Goal: Task Accomplishment & Management: Manage account settings

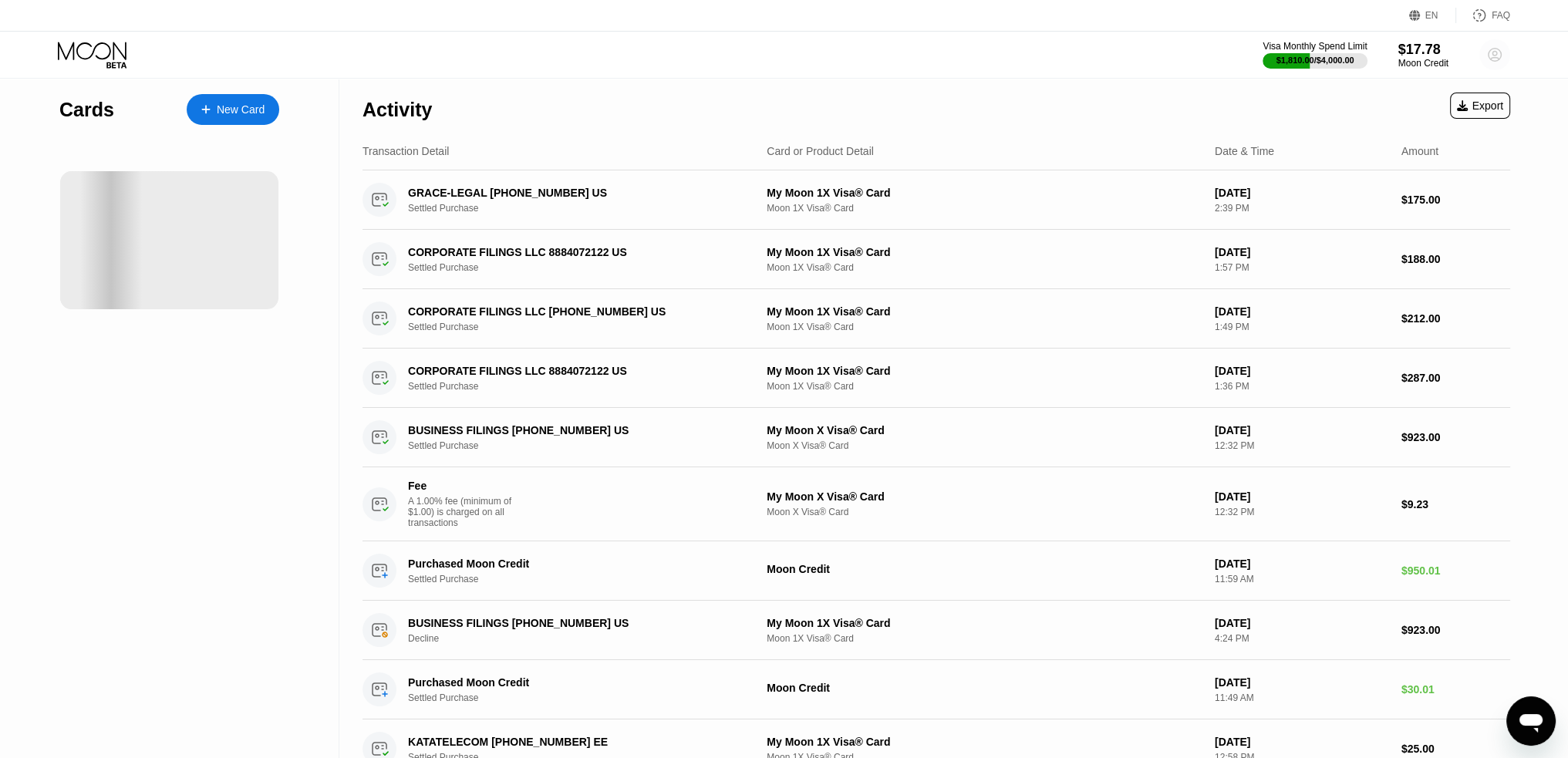
click at [1502, 52] on circle at bounding box center [1494, 54] width 31 height 31
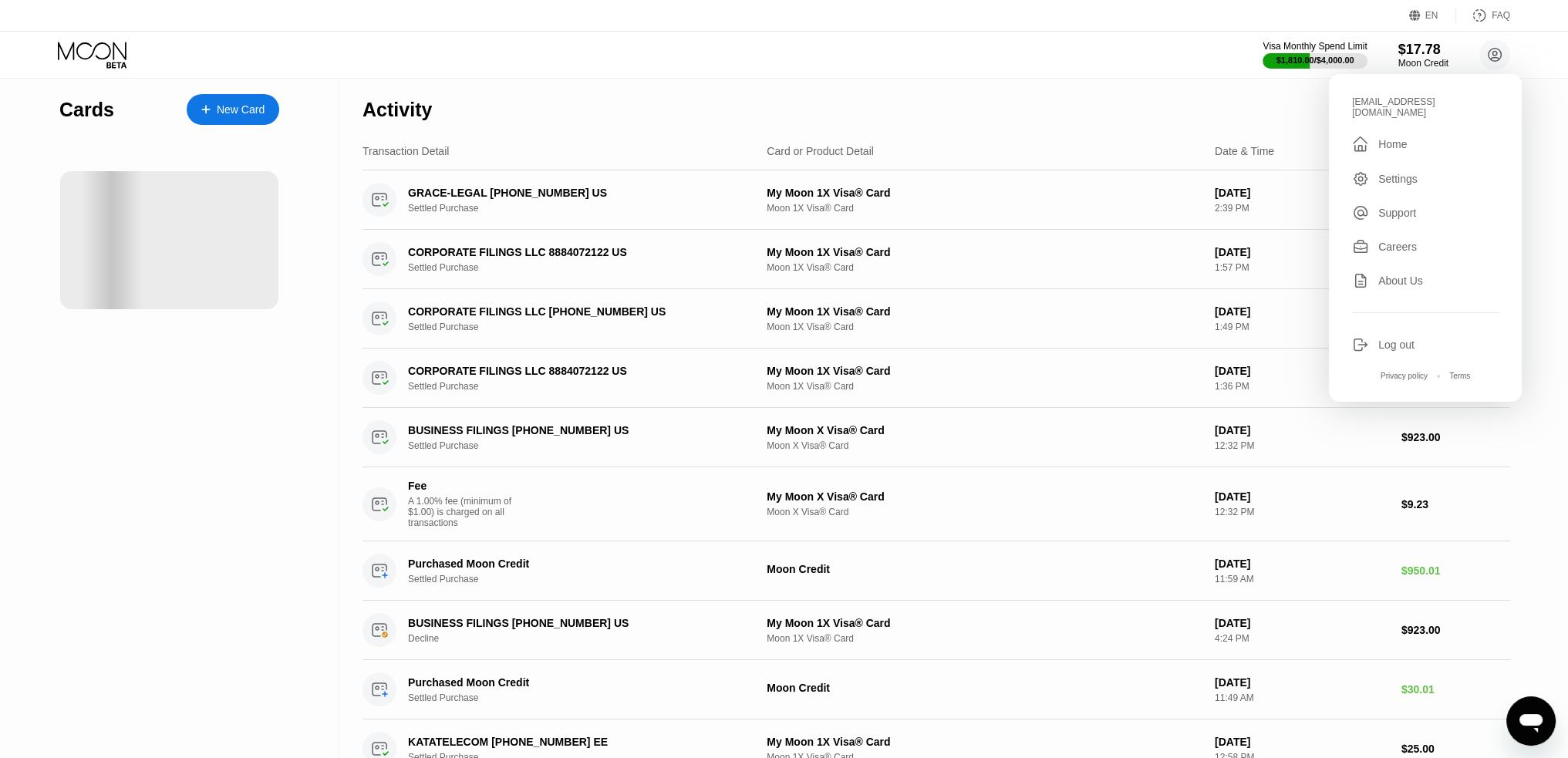
click at [898, 70] on div "Visa Monthly Spend Limit $1,810.00 / $4,000.00 $17.78 Moon Credit accounting@dr…" at bounding box center [784, 54] width 1568 height 46
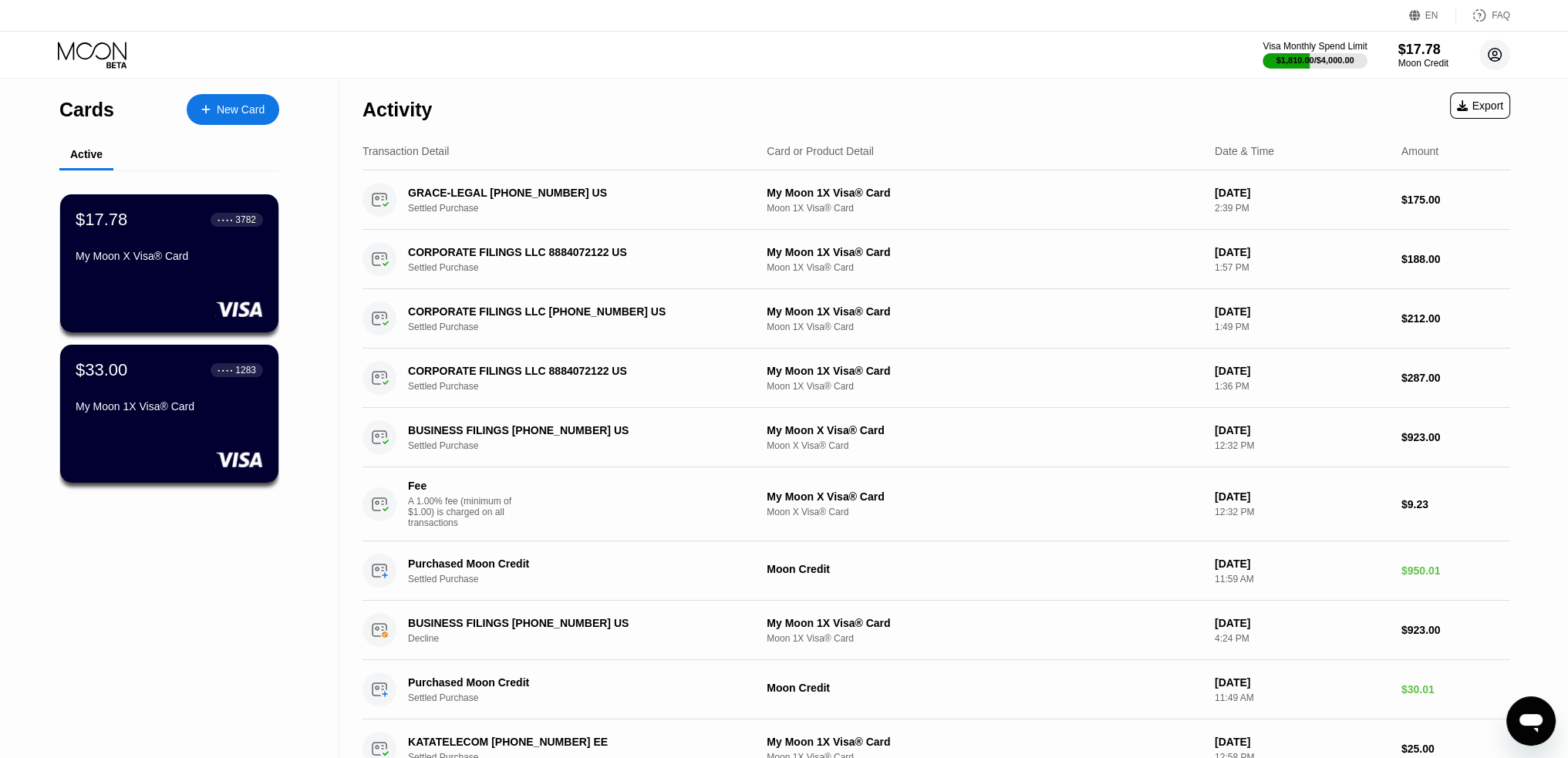
click at [1490, 58] on icon at bounding box center [1495, 55] width 8 height 8
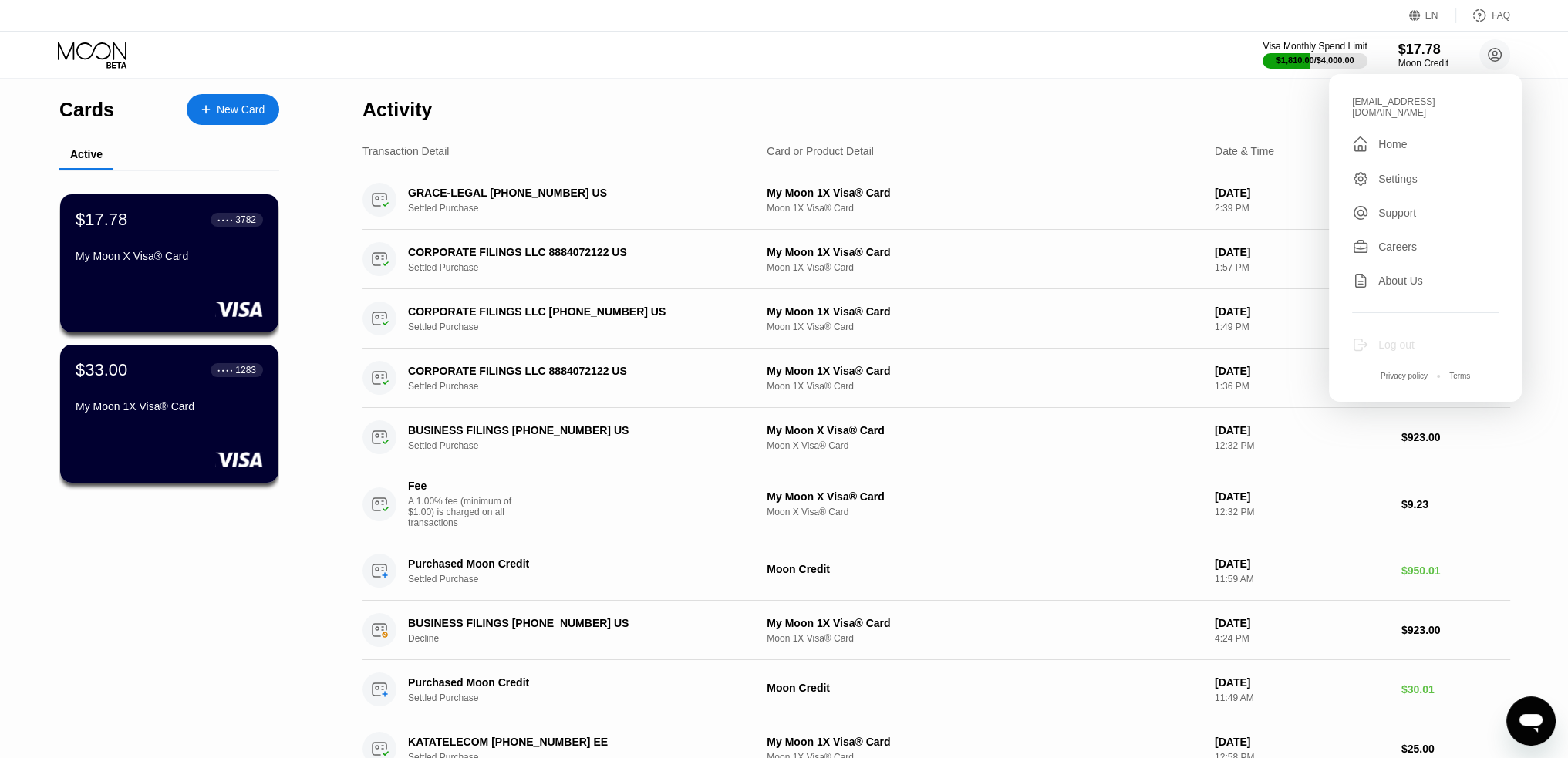
click at [1382, 339] on div "Log out" at bounding box center [1395, 345] width 36 height 13
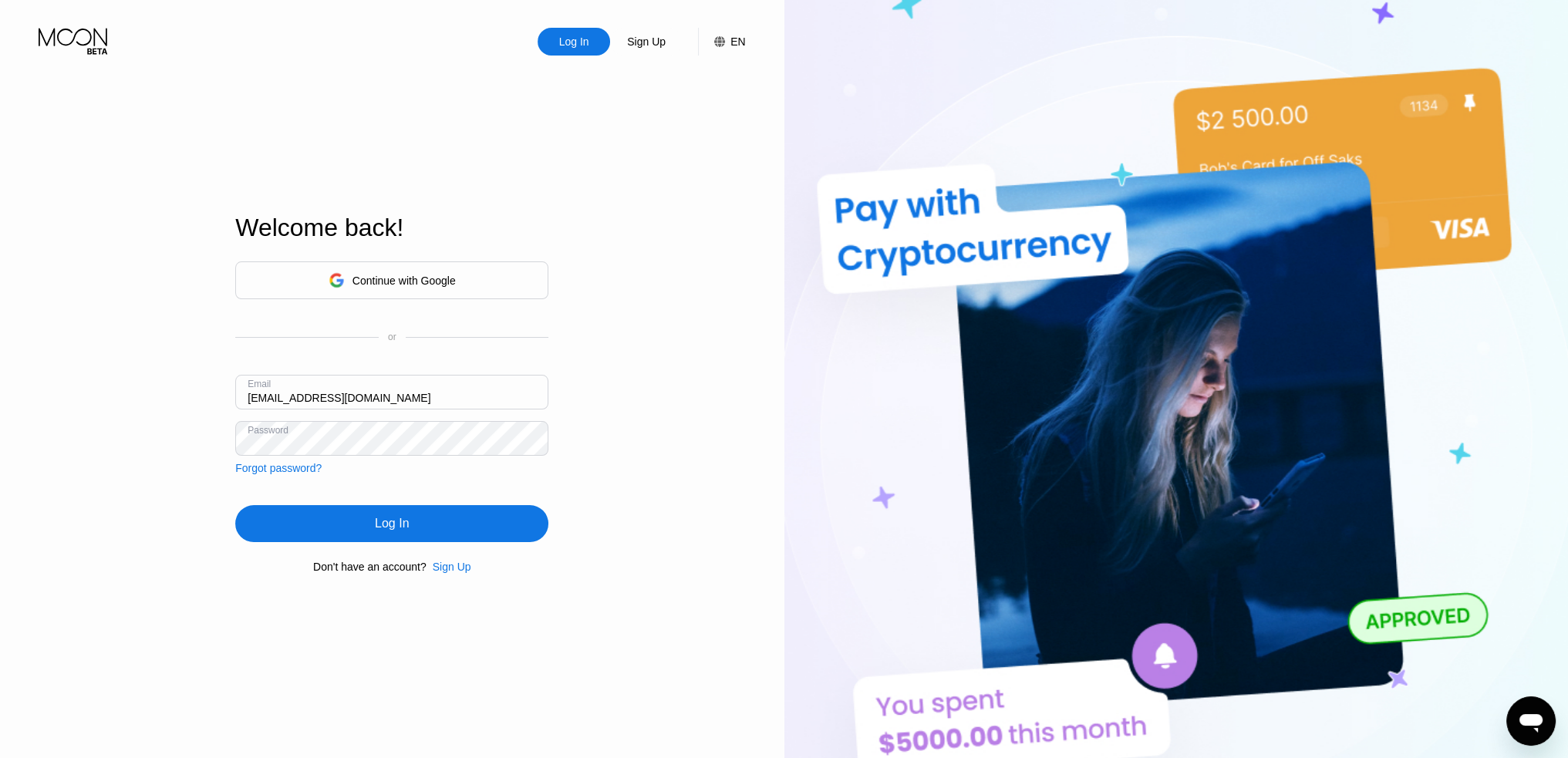
drag, startPoint x: 381, startPoint y: 399, endPoint x: -63, endPoint y: 432, distance: 445.2
click at [0, 432] on html "Log In Sign Up EN Language Select an item Save Welcome back! Continue with Goog…" at bounding box center [784, 379] width 1568 height 758
paste input "weltony.com"
type input "[EMAIL_ADDRESS][DOMAIN_NAME]"
click at [0, 525] on html "Log In Sign Up EN Language Select an item Save Welcome back! Continue with Goog…" at bounding box center [784, 379] width 1568 height 758
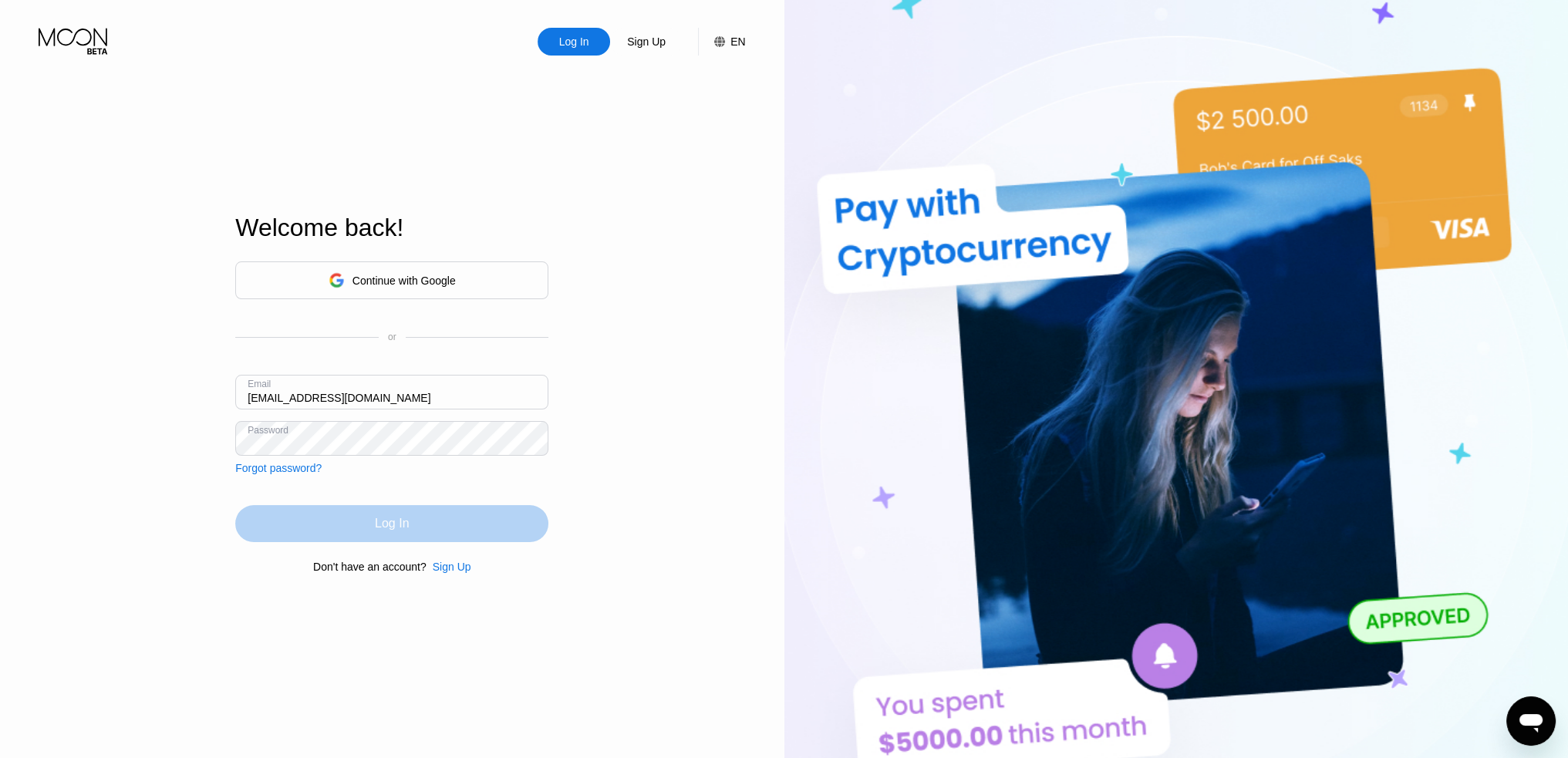
click at [378, 531] on div "Log In" at bounding box center [391, 523] width 34 height 15
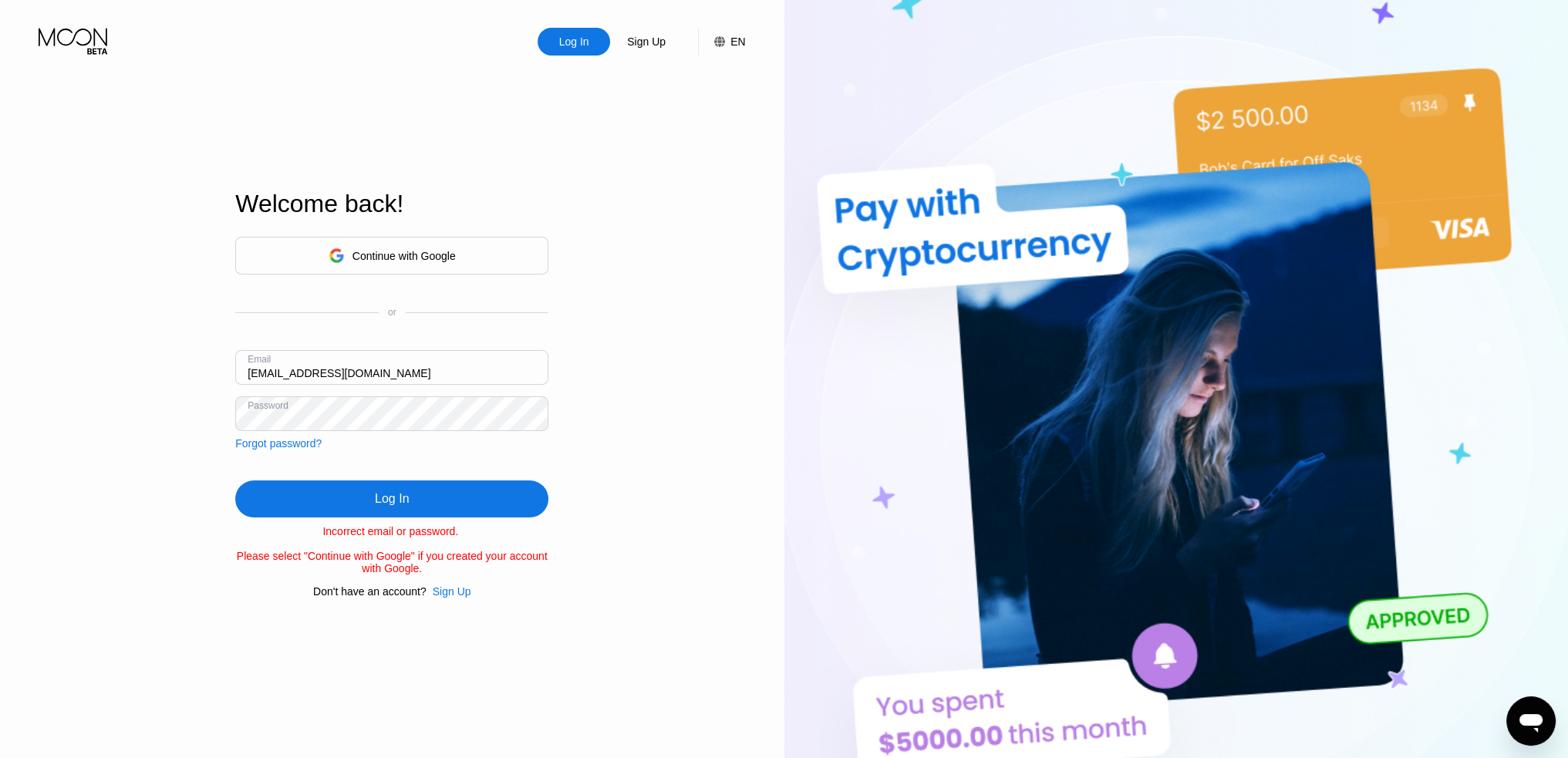
click at [461, 598] on div "Sign Up" at bounding box center [451, 591] width 38 height 13
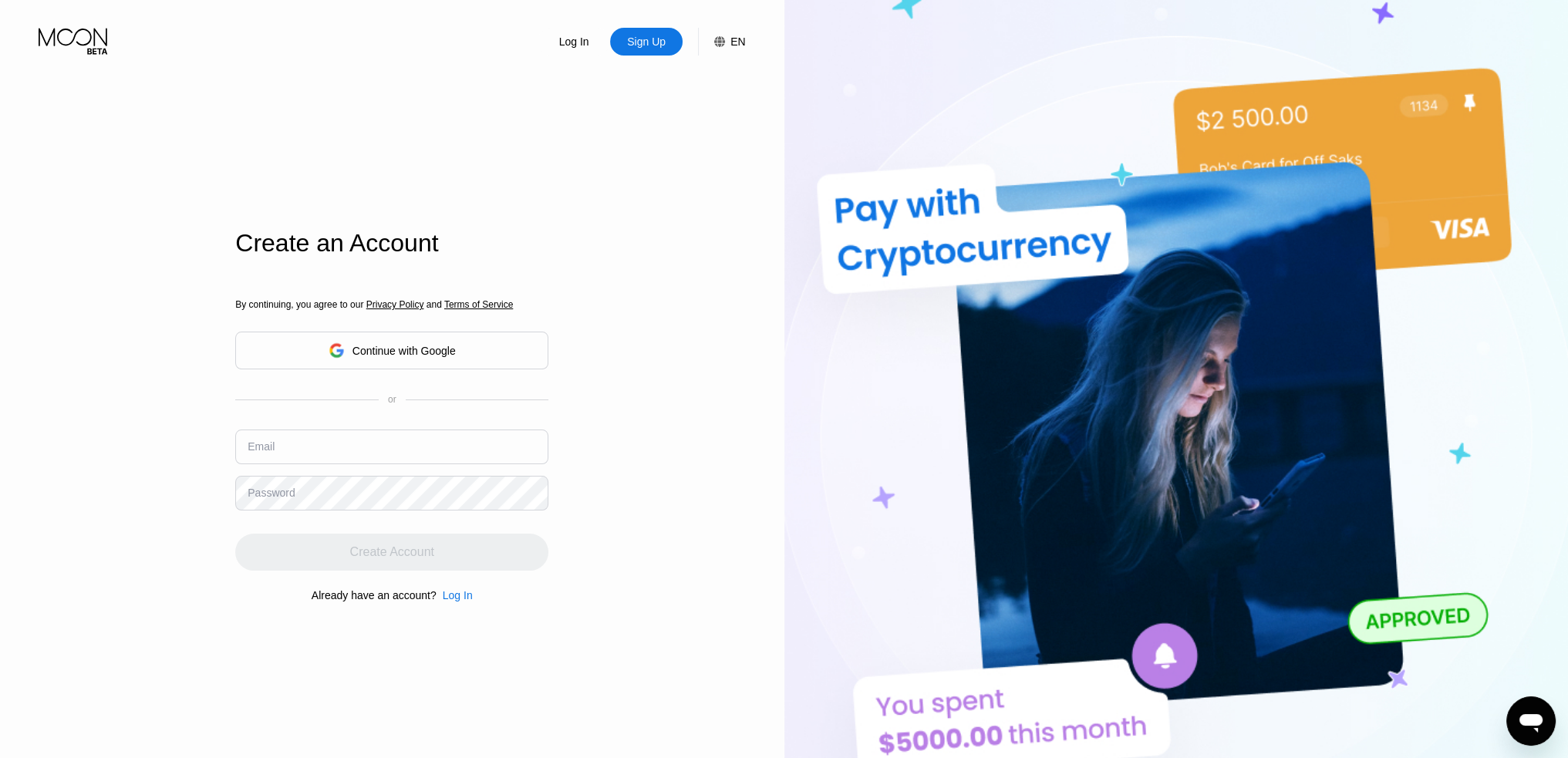
click at [320, 449] on input "text" at bounding box center [391, 447] width 313 height 35
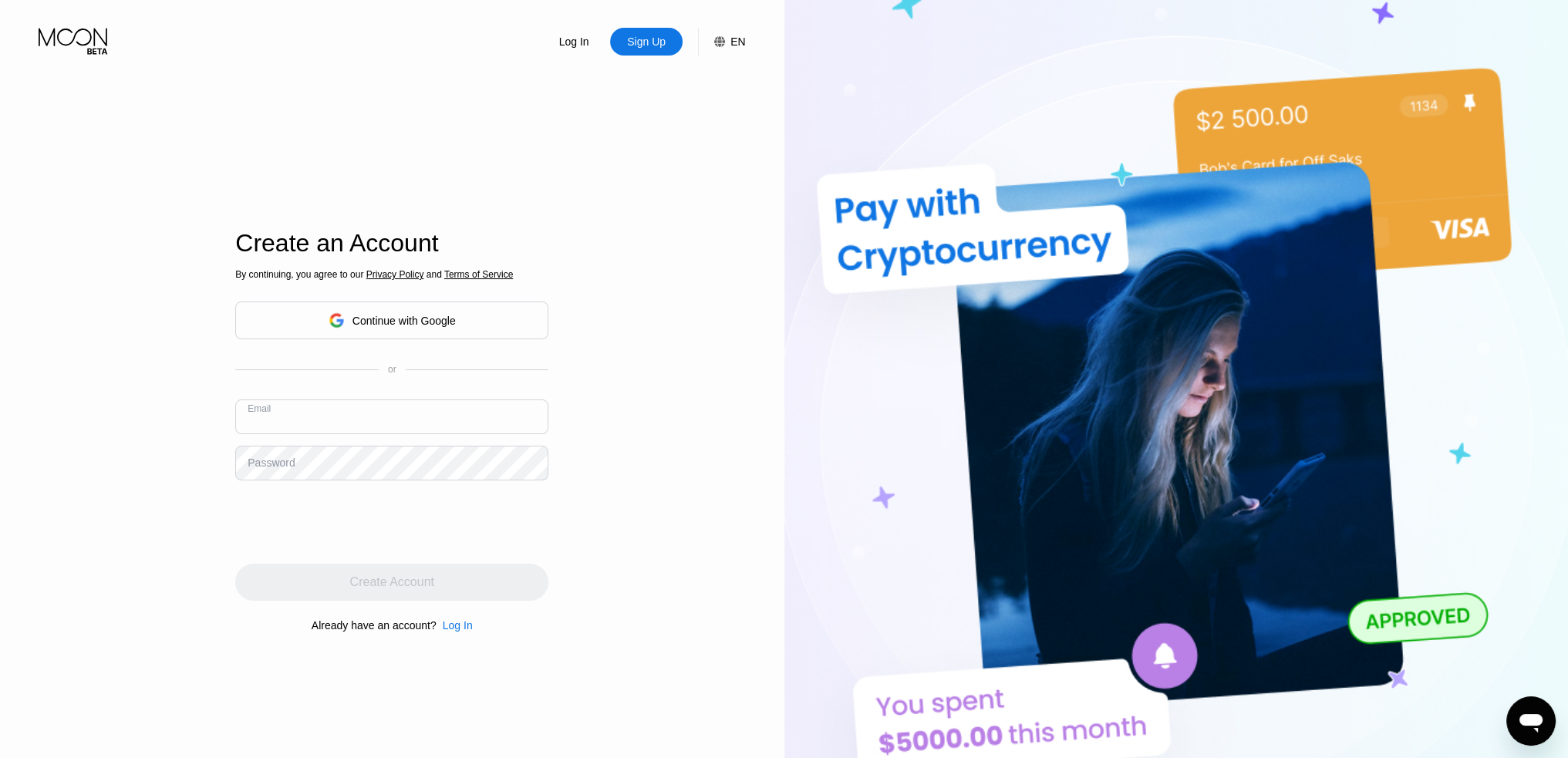
paste input "accounting@weltony.com"
type input "accounting@weltony.com"
click at [737, 686] on div "Log In Sign Up EN Language Select an item Save Create an Account By continuing,…" at bounding box center [392, 417] width 784 height 834
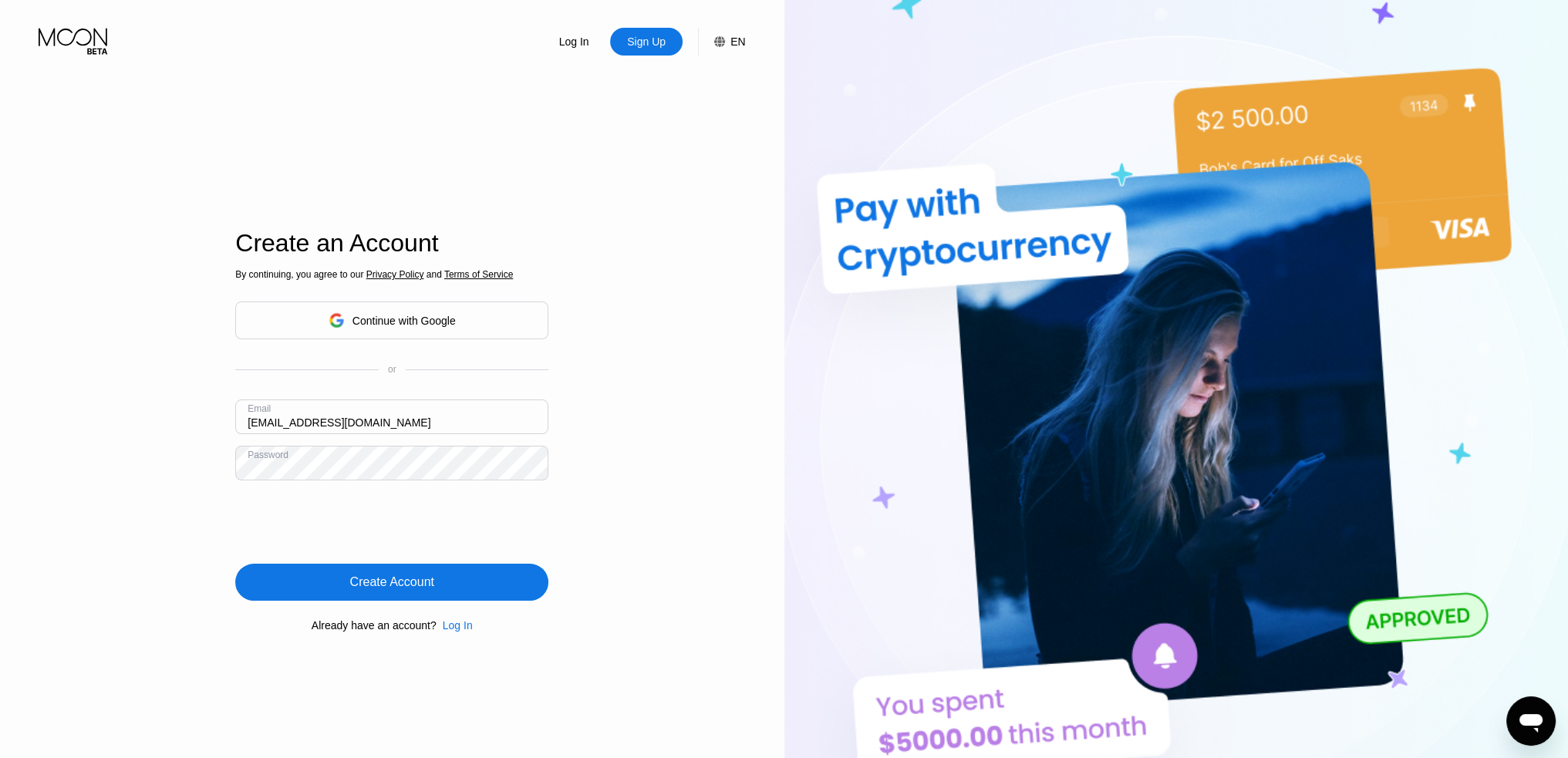
click at [385, 594] on div "Create Account" at bounding box center [391, 582] width 313 height 37
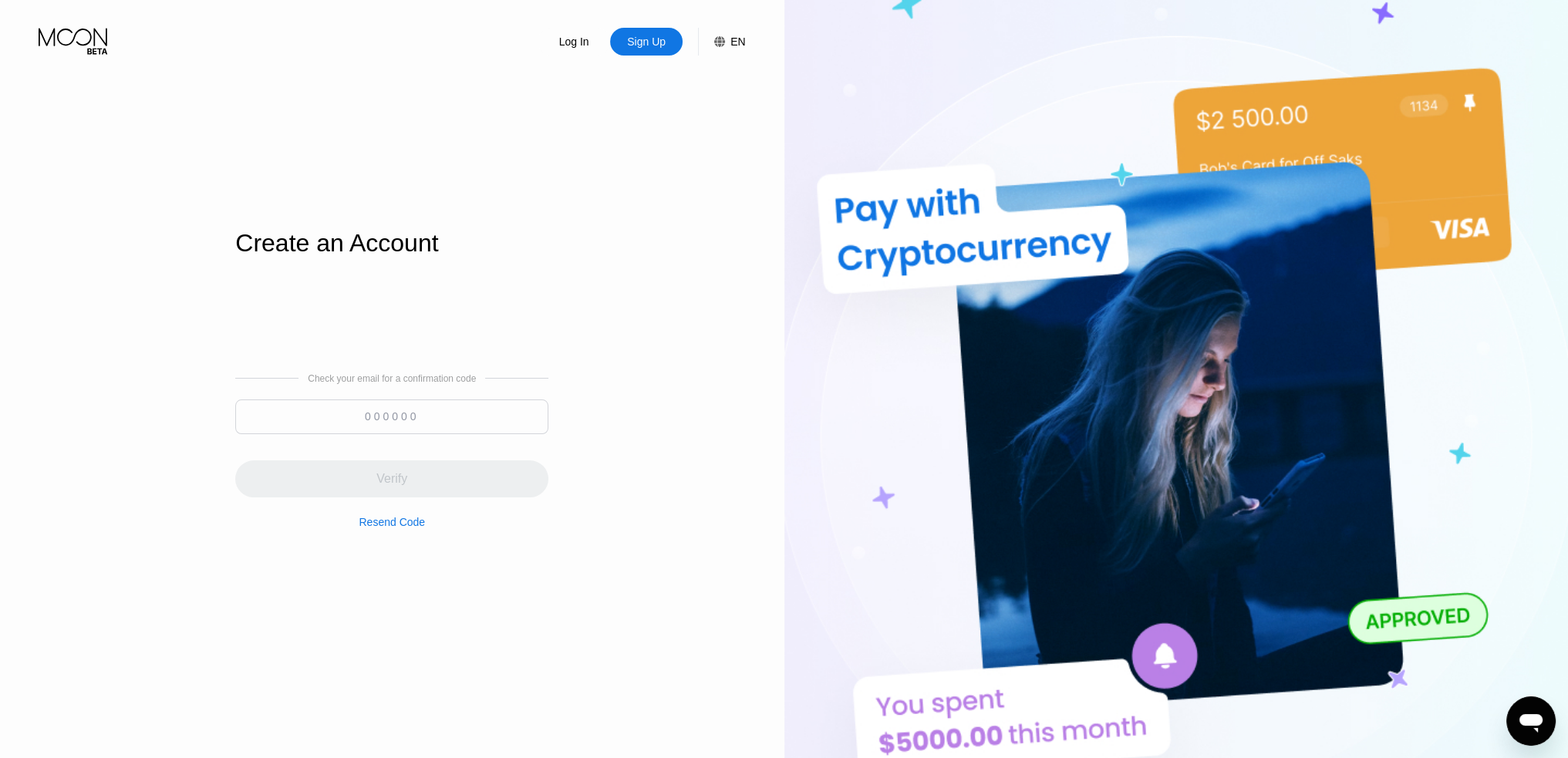
click at [401, 427] on input at bounding box center [391, 417] width 313 height 35
paste input "028797"
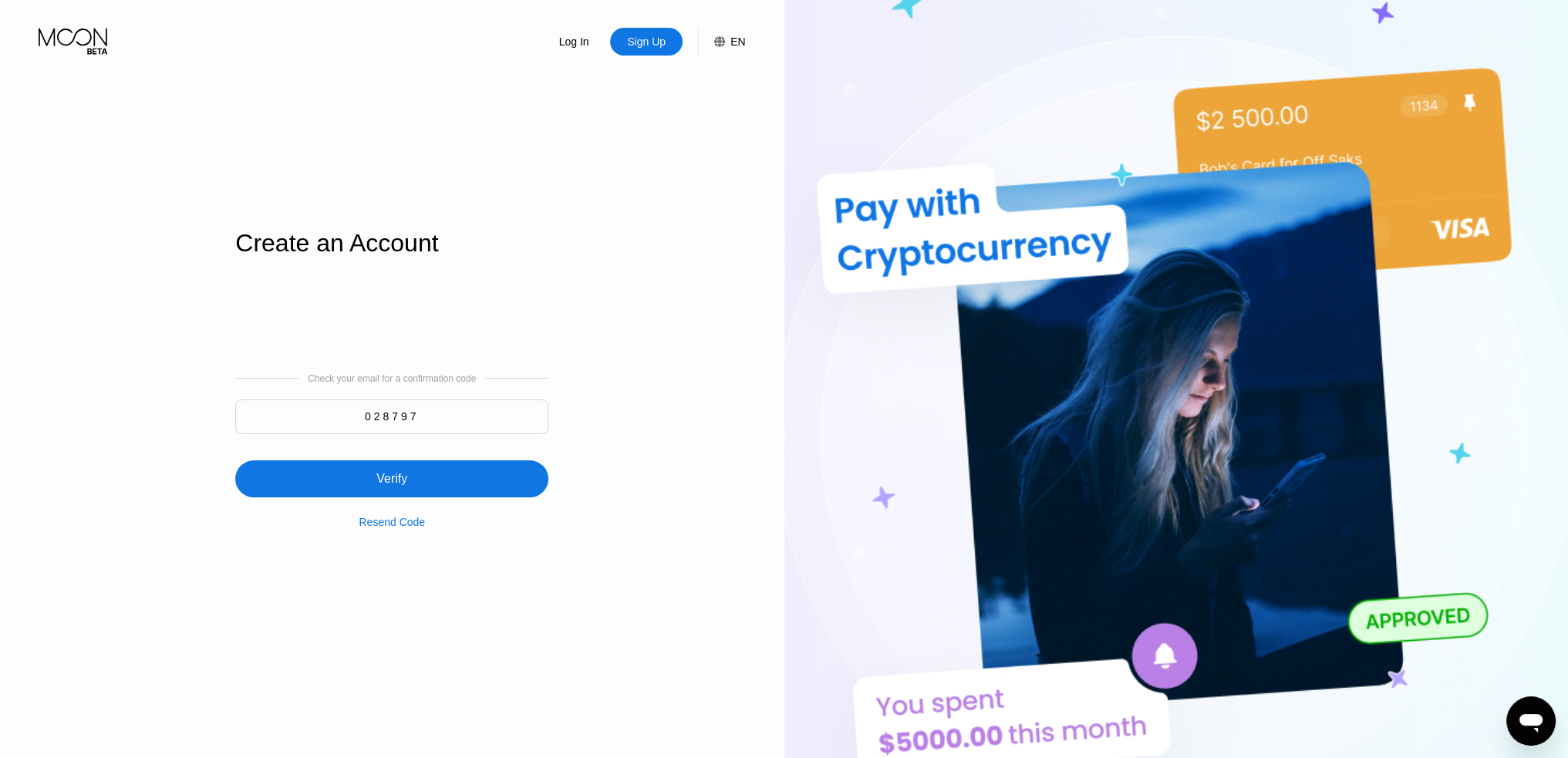
type input "028797"
click at [391, 493] on div "Verify" at bounding box center [391, 479] width 313 height 37
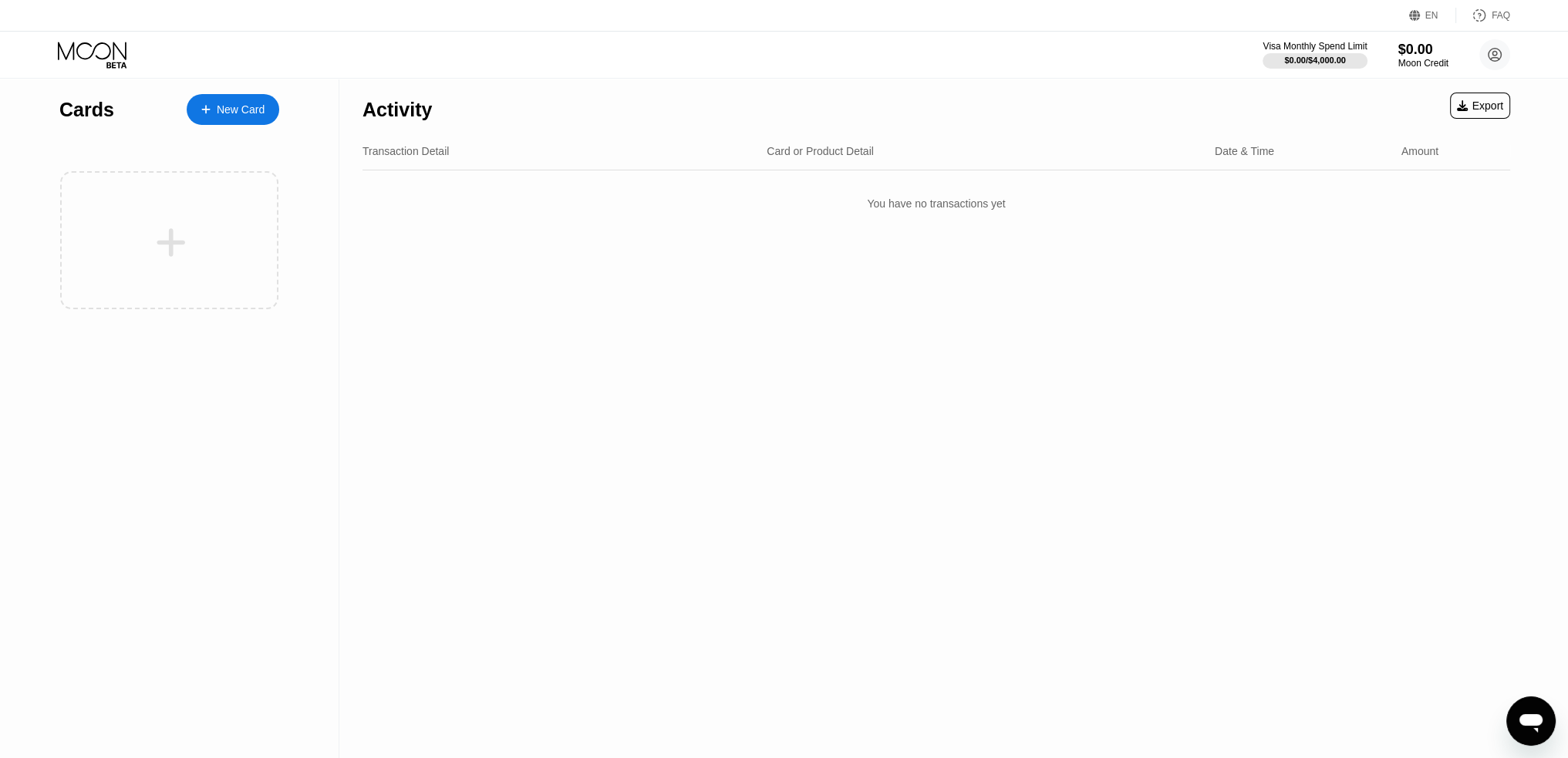
click at [242, 104] on div "New Card" at bounding box center [240, 110] width 48 height 13
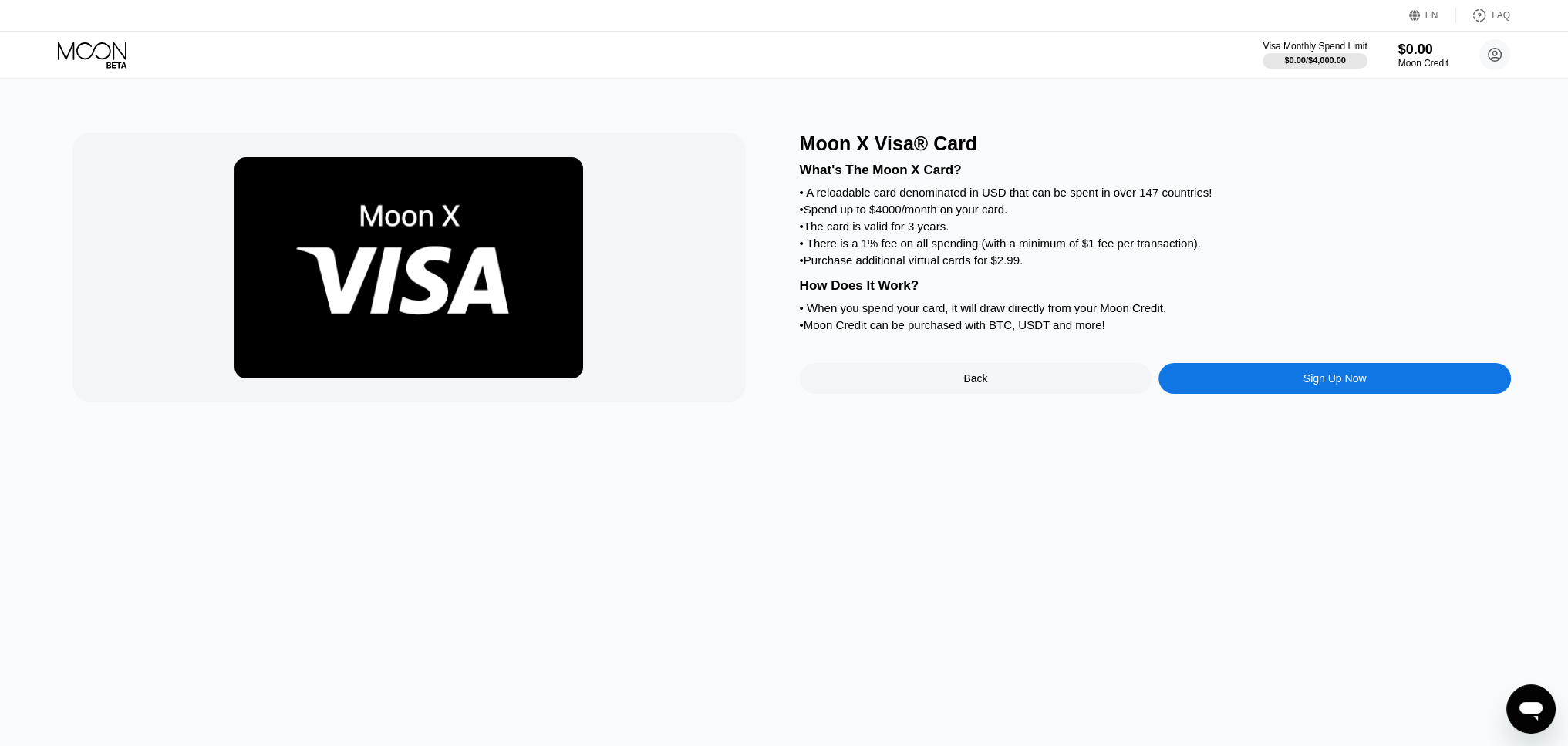
click at [1332, 385] on div "Sign Up Now" at bounding box center [1335, 378] width 63 height 13
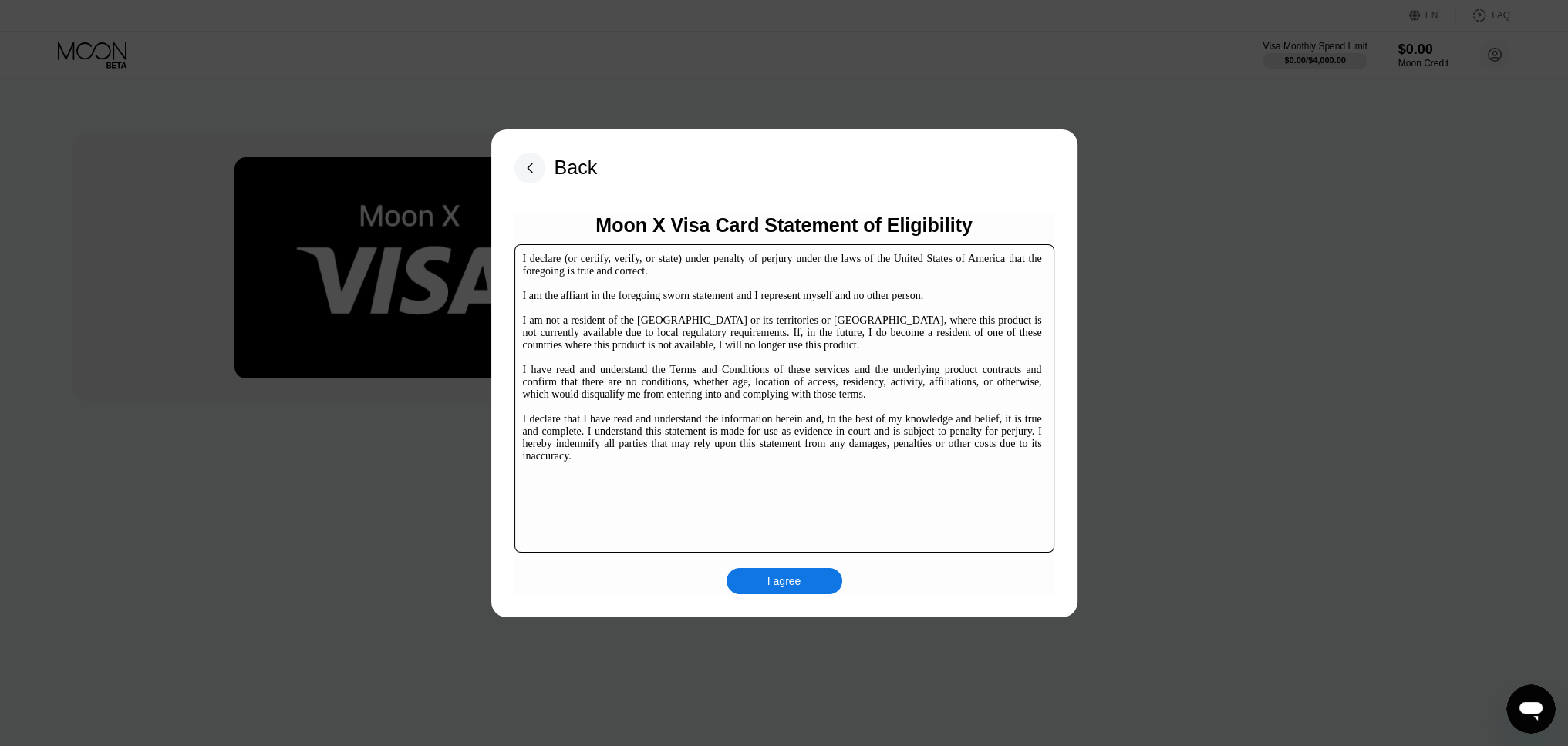
click at [751, 587] on div "I agree" at bounding box center [784, 581] width 116 height 26
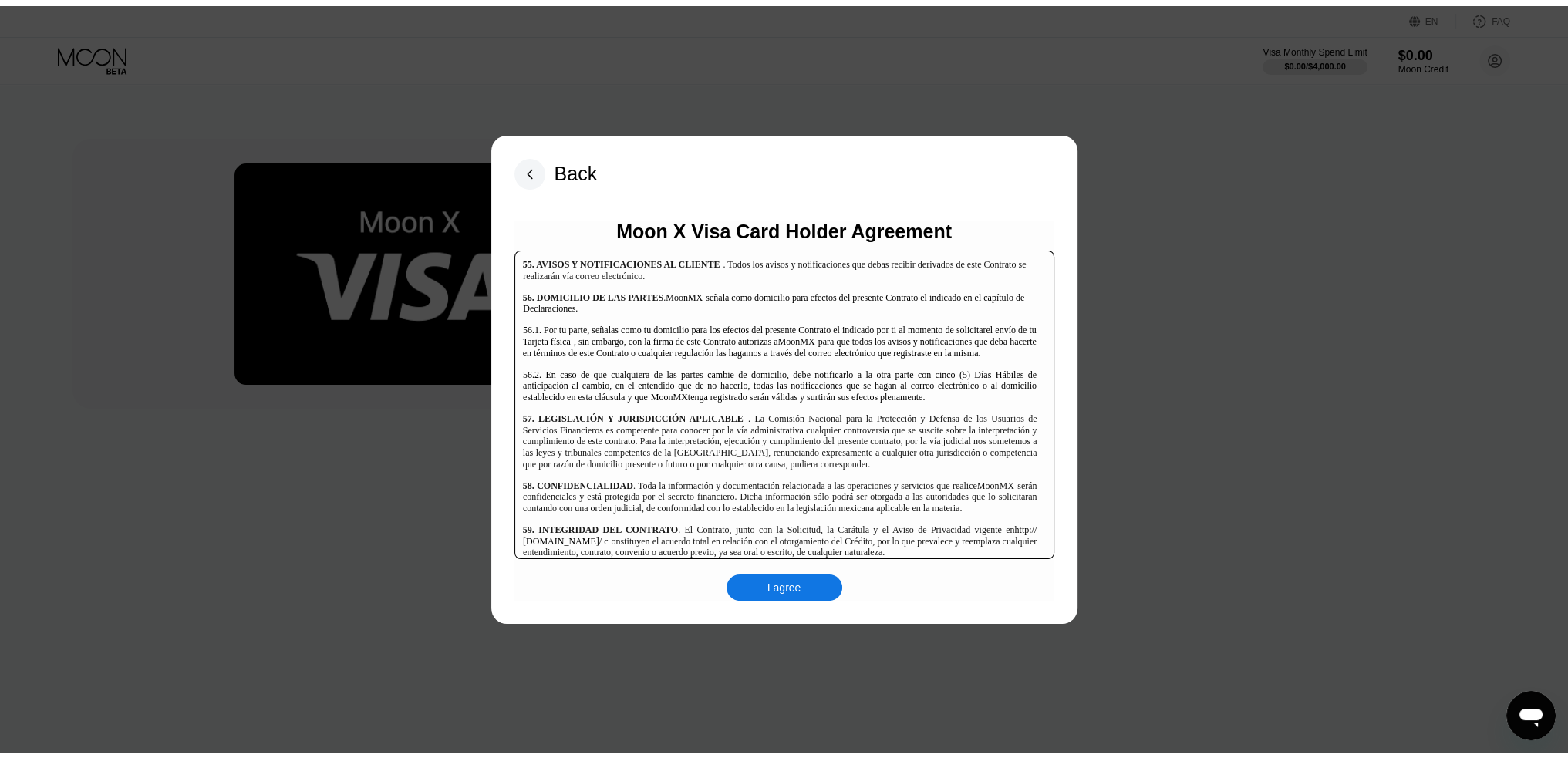
scroll to position [10006, 0]
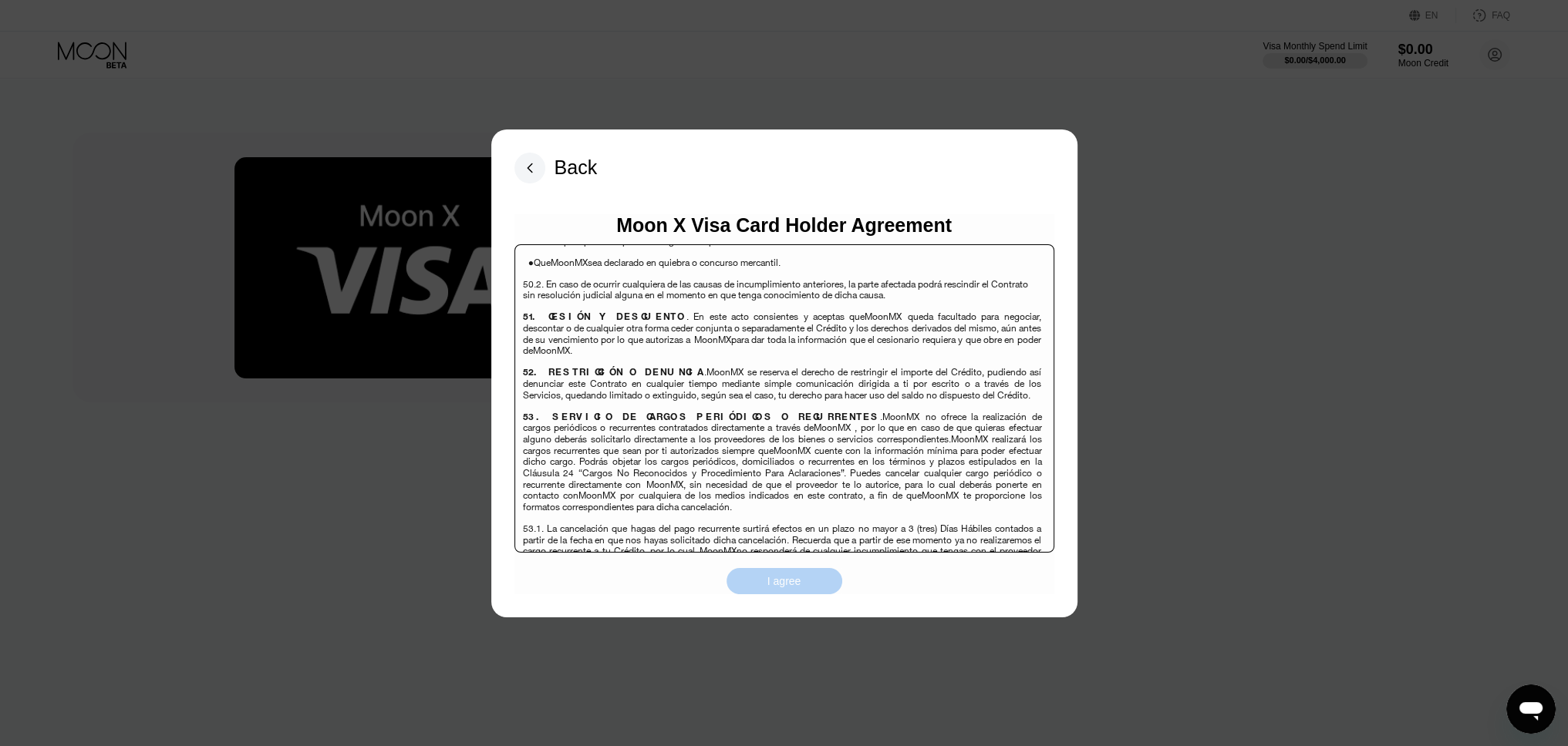
drag, startPoint x: 802, startPoint y: 577, endPoint x: 872, endPoint y: 562, distance: 71.6
click at [802, 577] on div "I agree" at bounding box center [784, 581] width 116 height 26
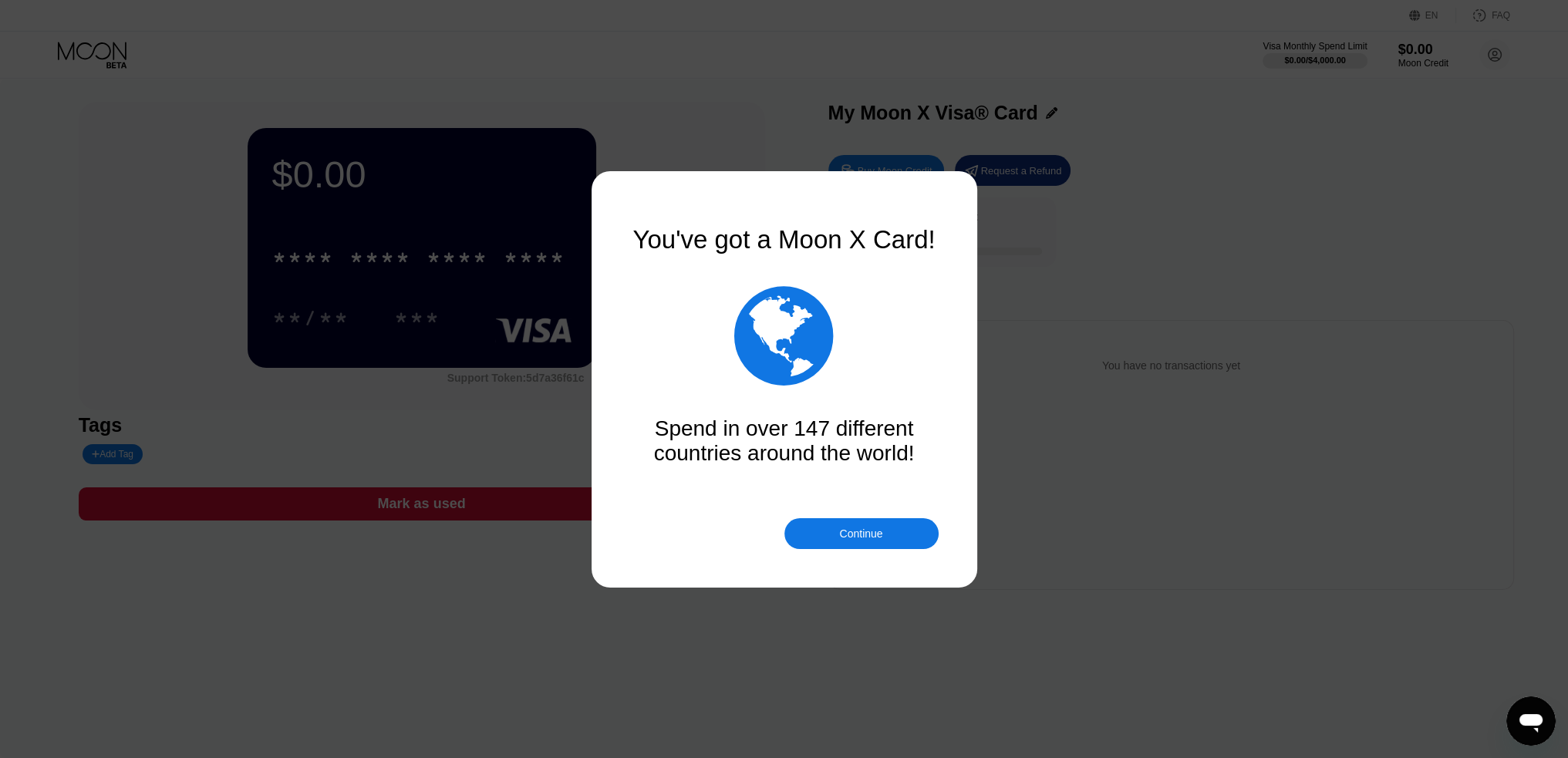
click at [903, 527] on div "Continue" at bounding box center [861, 533] width 154 height 31
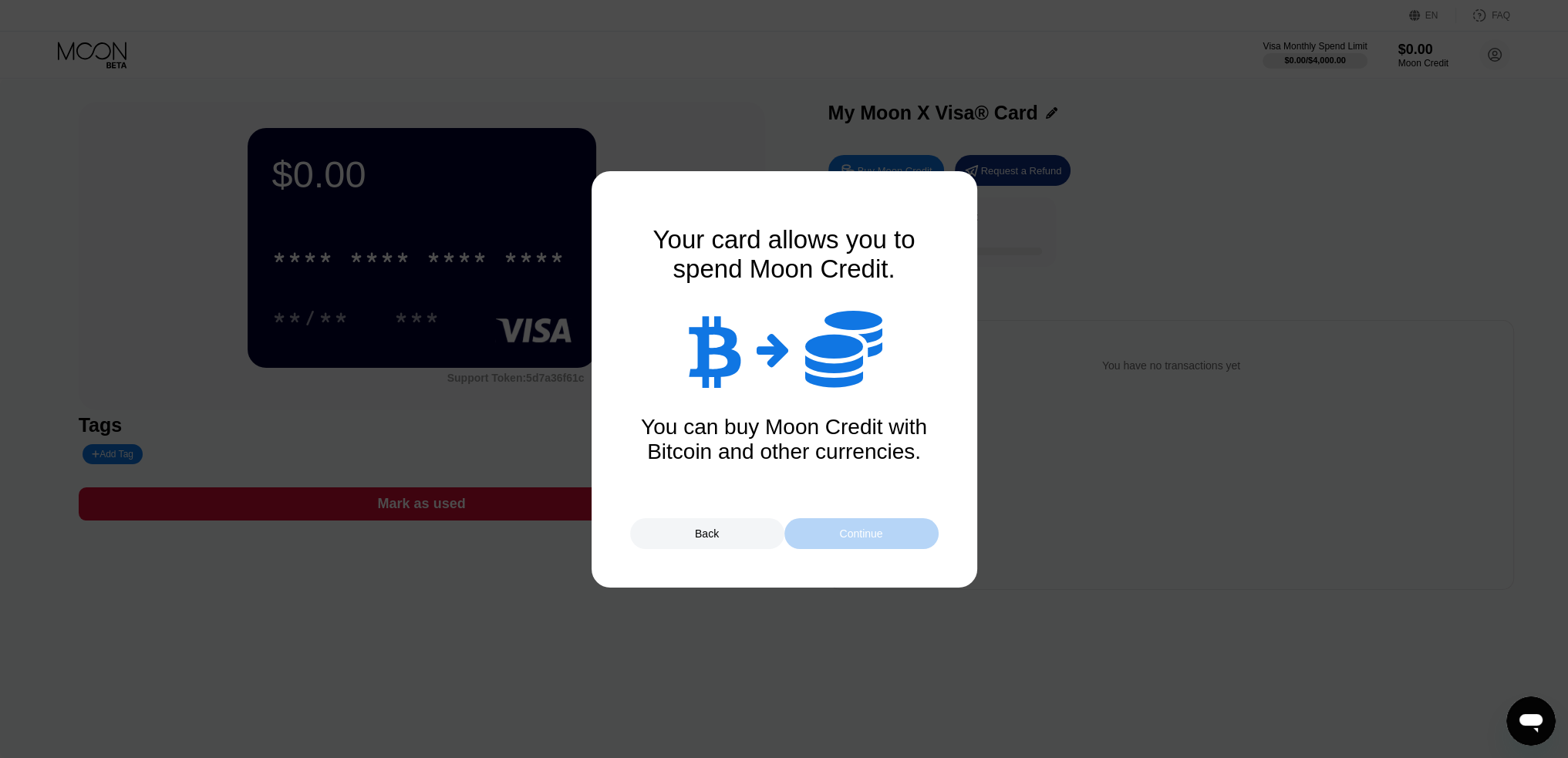
click at [836, 538] on div "Continue" at bounding box center [861, 533] width 154 height 31
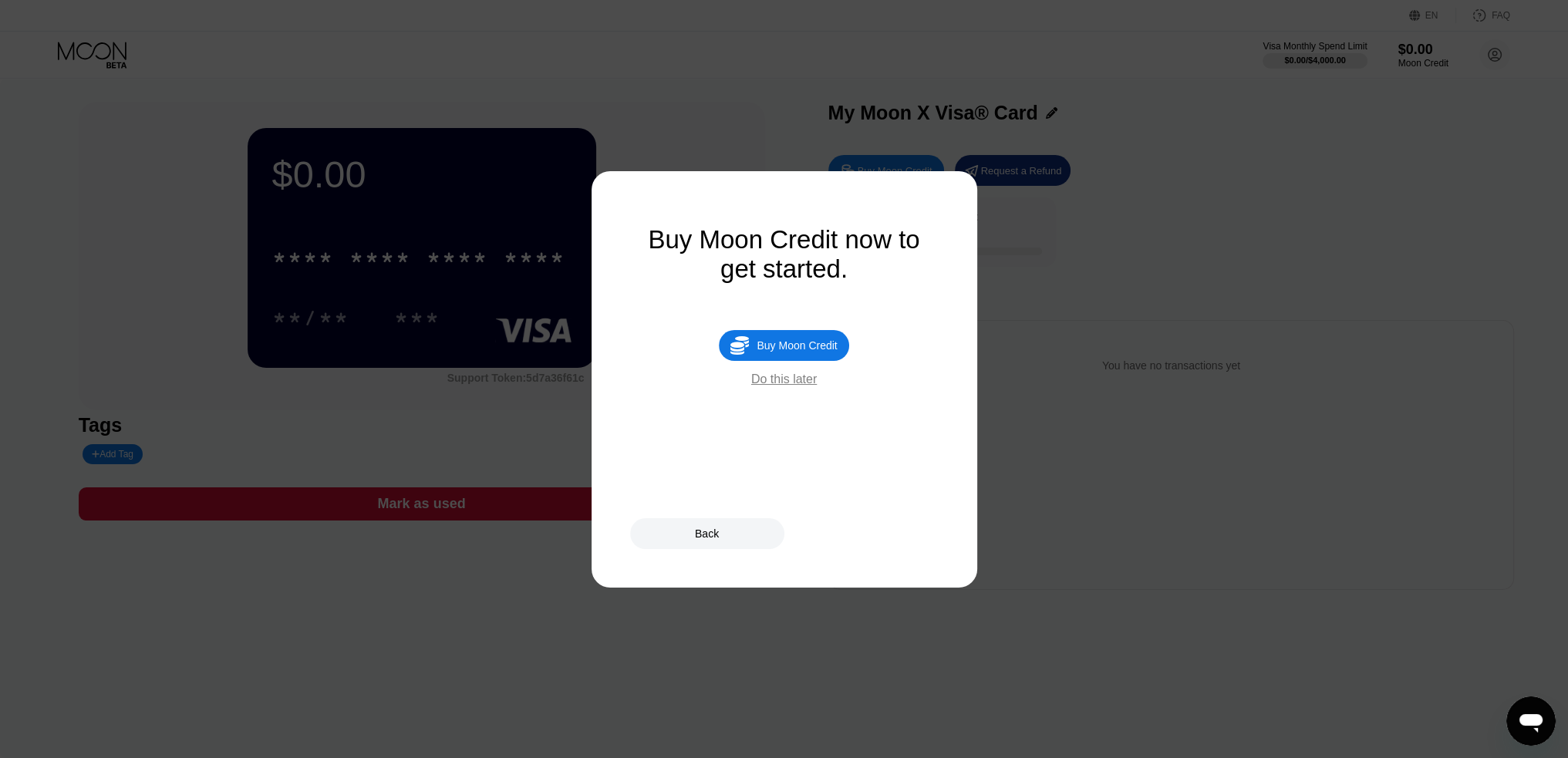
click at [794, 387] on div "Do this later" at bounding box center [784, 379] width 66 height 14
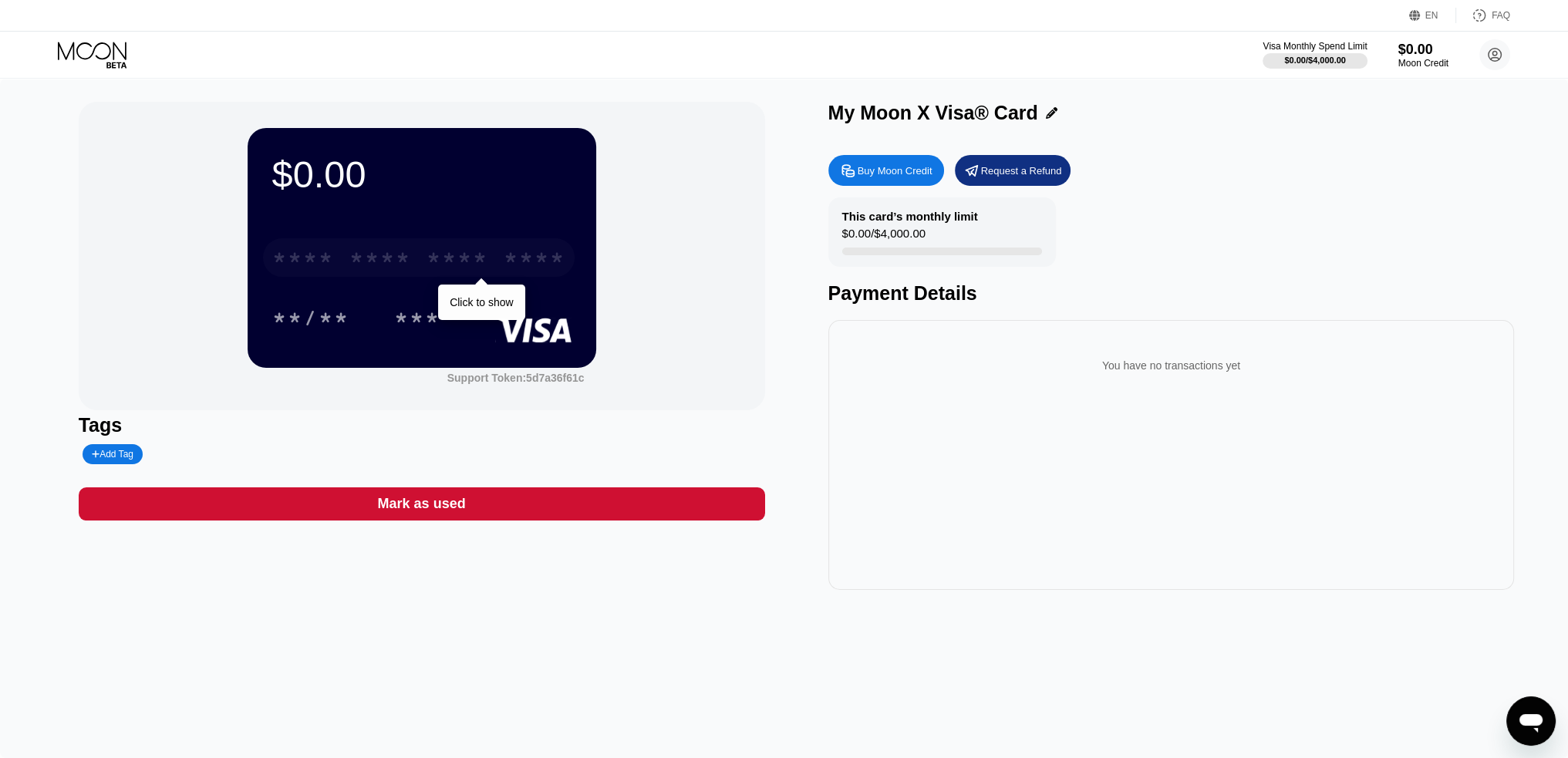
click at [401, 268] on div "* * * *" at bounding box center [381, 260] width 62 height 25
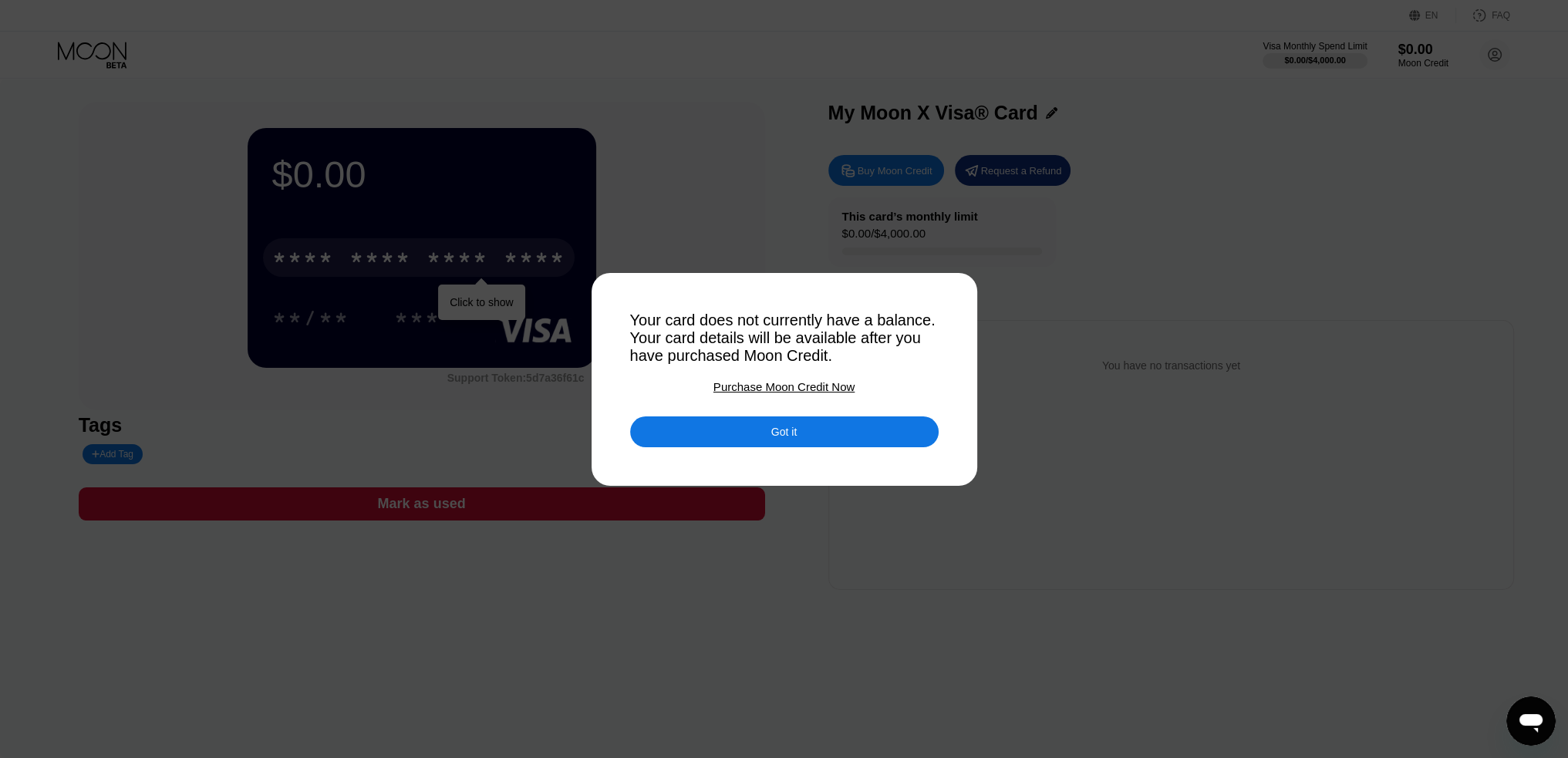
click at [829, 432] on div "Got it" at bounding box center [784, 432] width 309 height 31
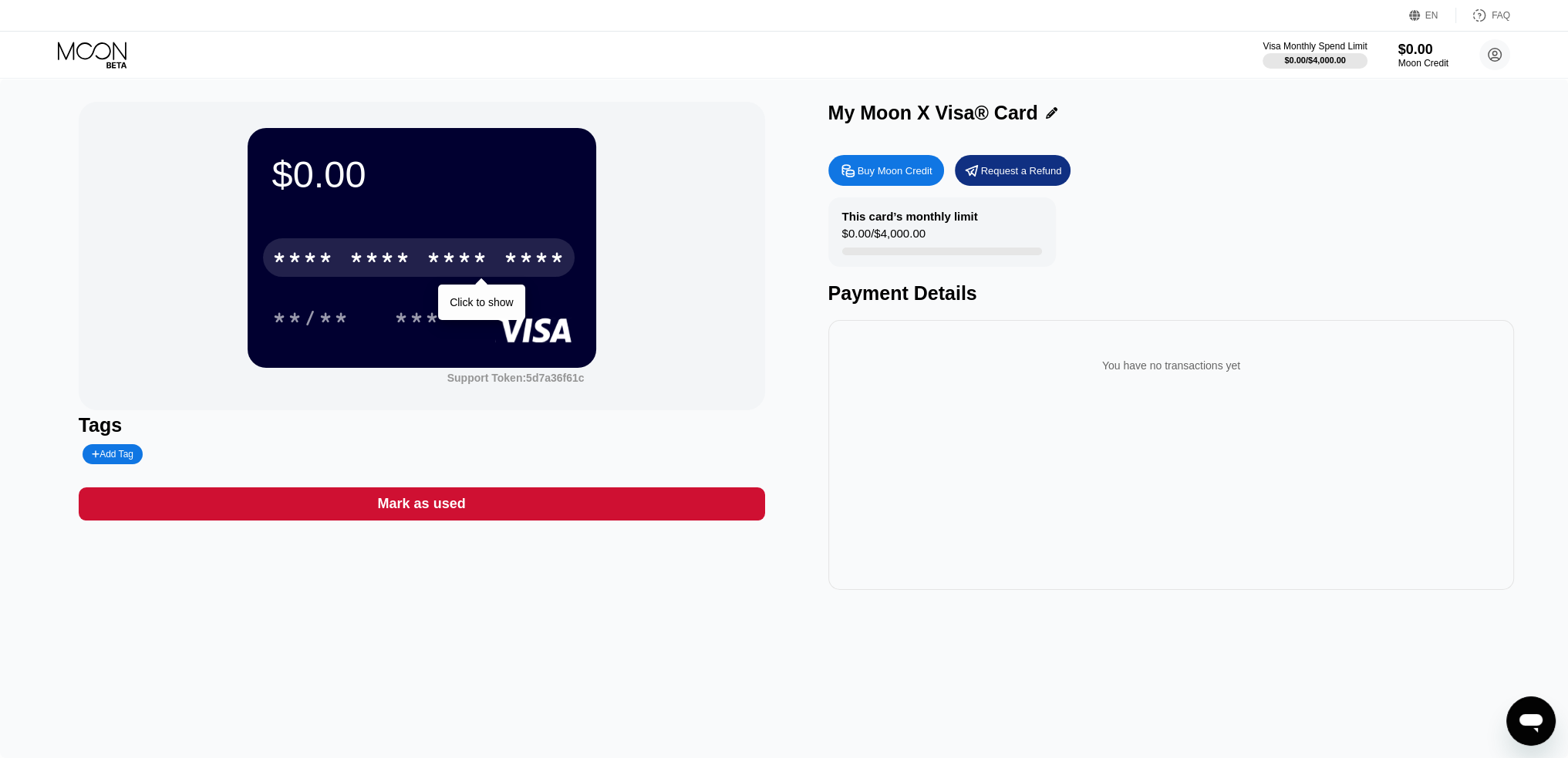
click at [945, 462] on div "You have no transactions yet" at bounding box center [1171, 454] width 686 height 270
click at [879, 178] on div "Buy Moon Credit" at bounding box center [895, 171] width 75 height 13
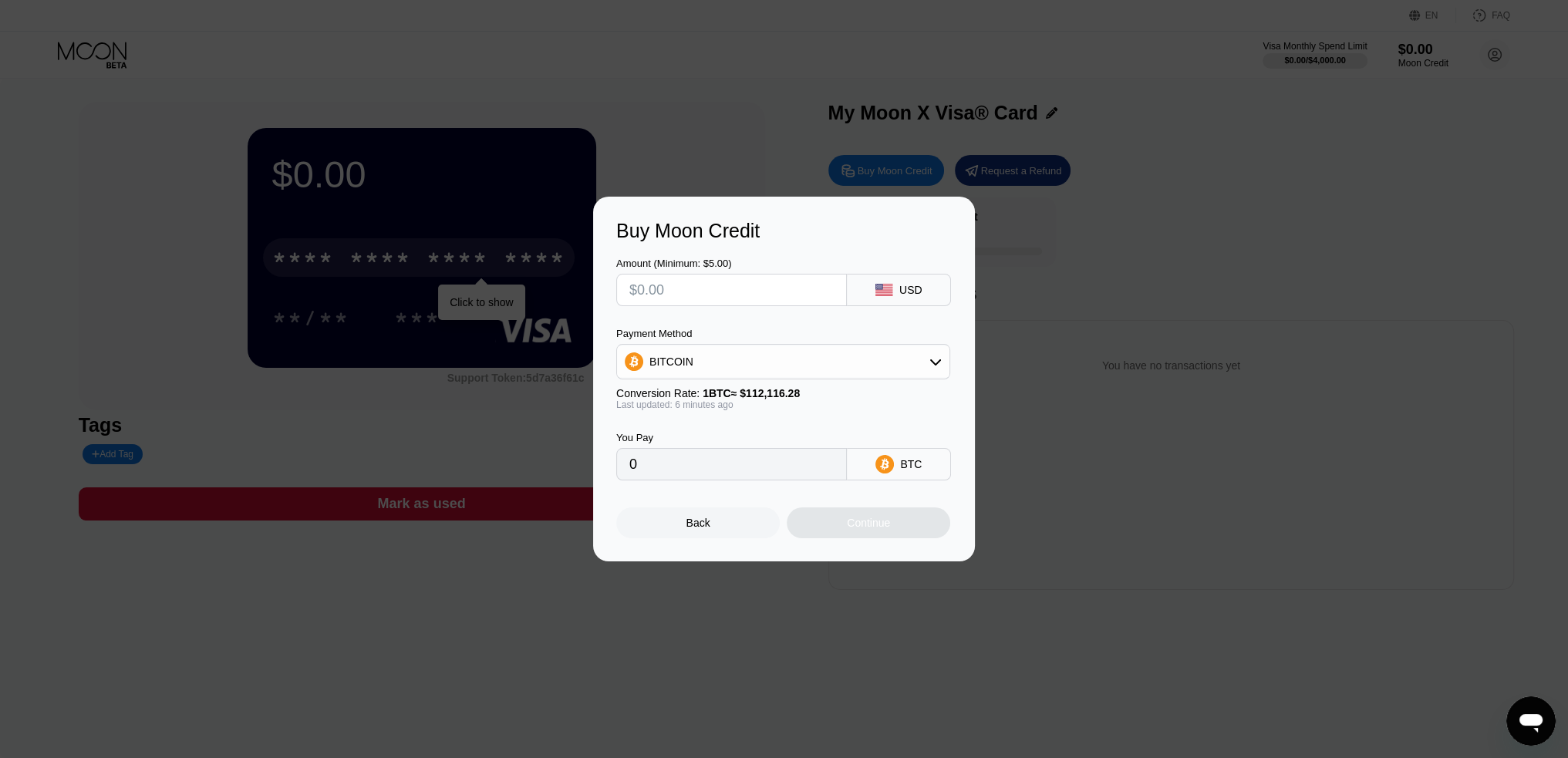
click at [688, 301] on input "text" at bounding box center [731, 290] width 204 height 31
type input "$1"
type input "0.00000892"
type input "$18"
type input "0.00016050"
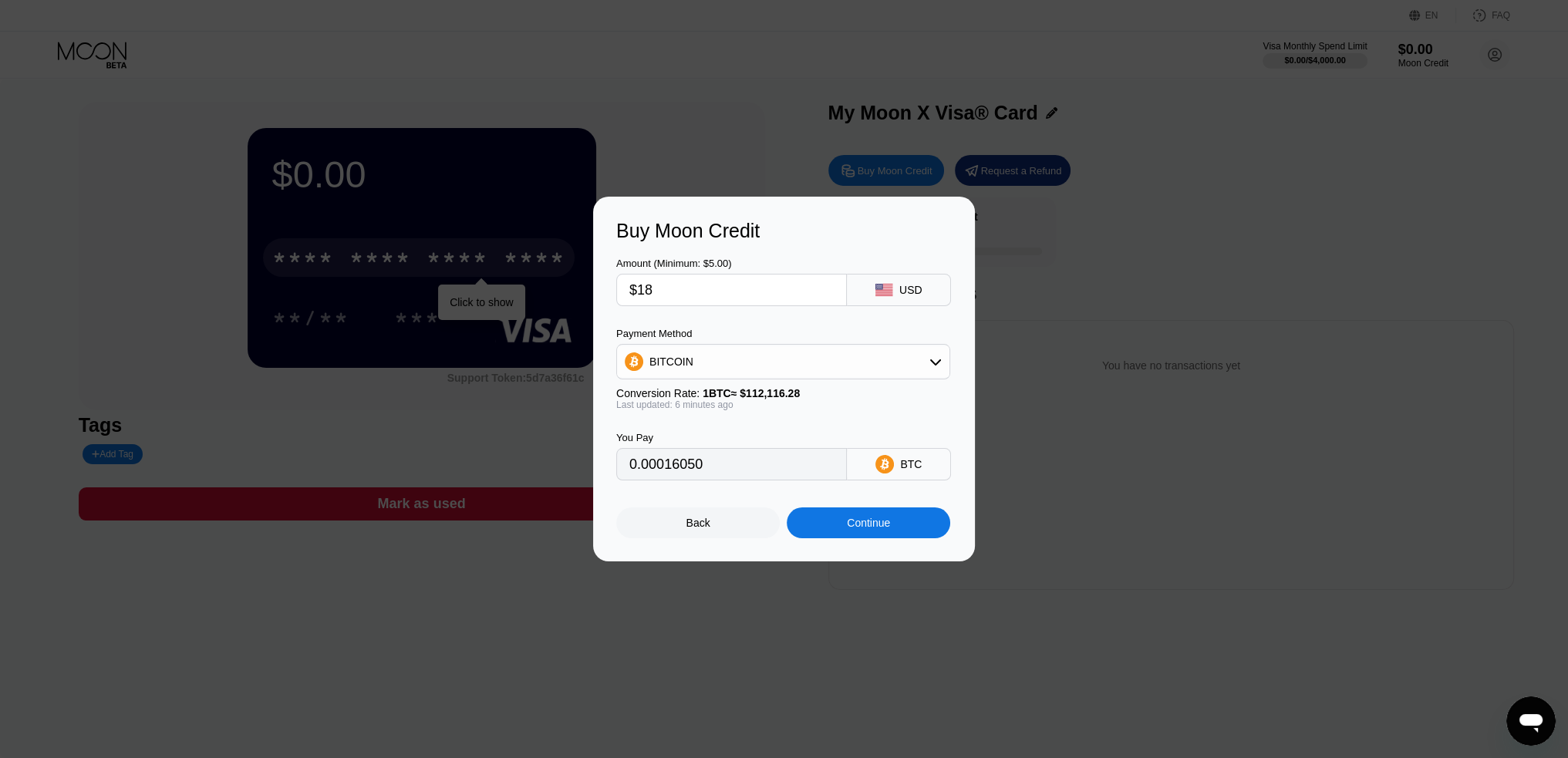
type input "$180"
type input "0.00160497"
type input "$180"
click at [923, 361] on div "BITCOIN" at bounding box center [783, 361] width 332 height 31
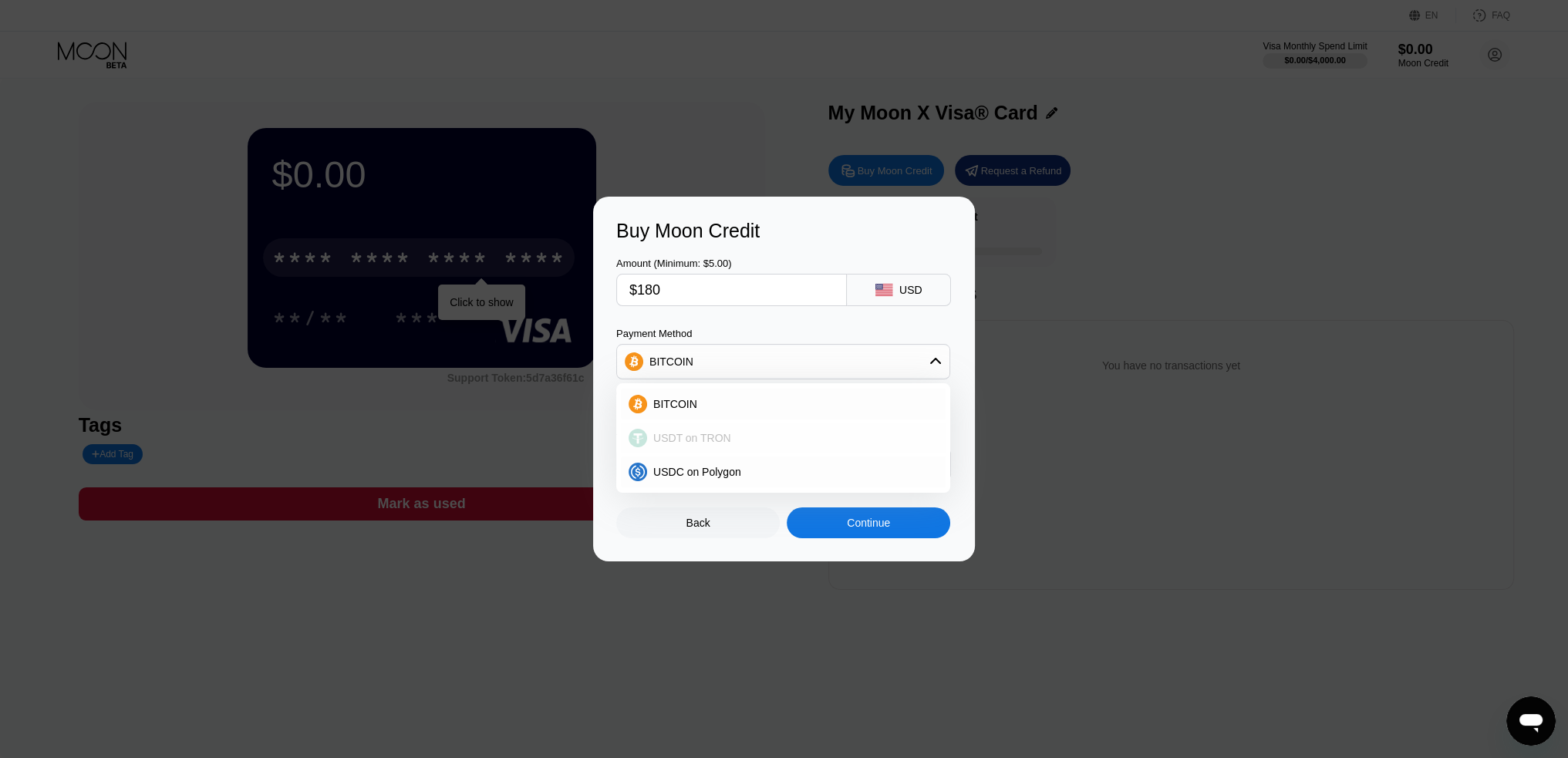
click at [692, 438] on span "USDT on TRON" at bounding box center [692, 437] width 78 height 13
type input "181.82"
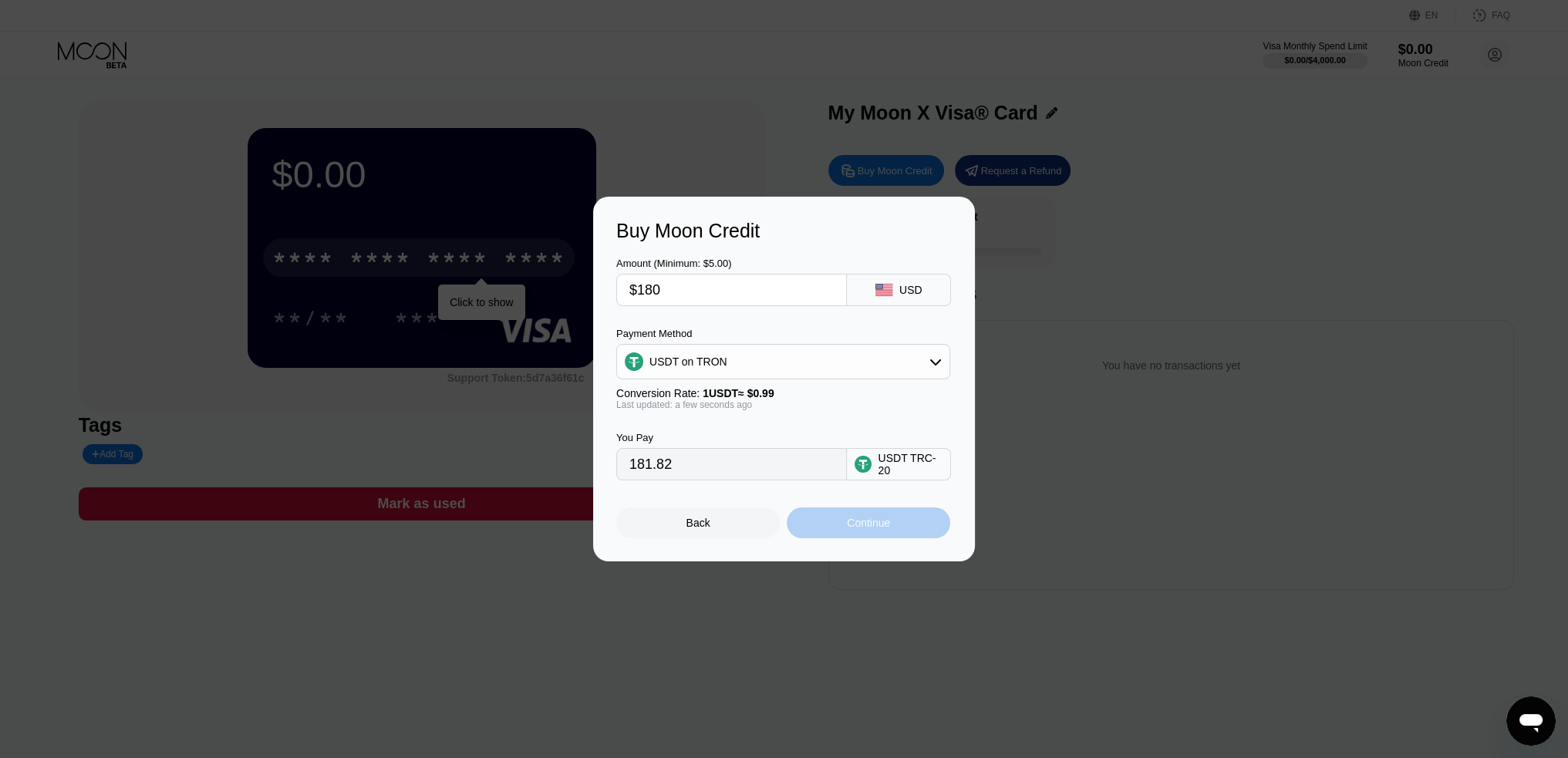
click at [857, 524] on div "Continue" at bounding box center [869, 523] width 43 height 13
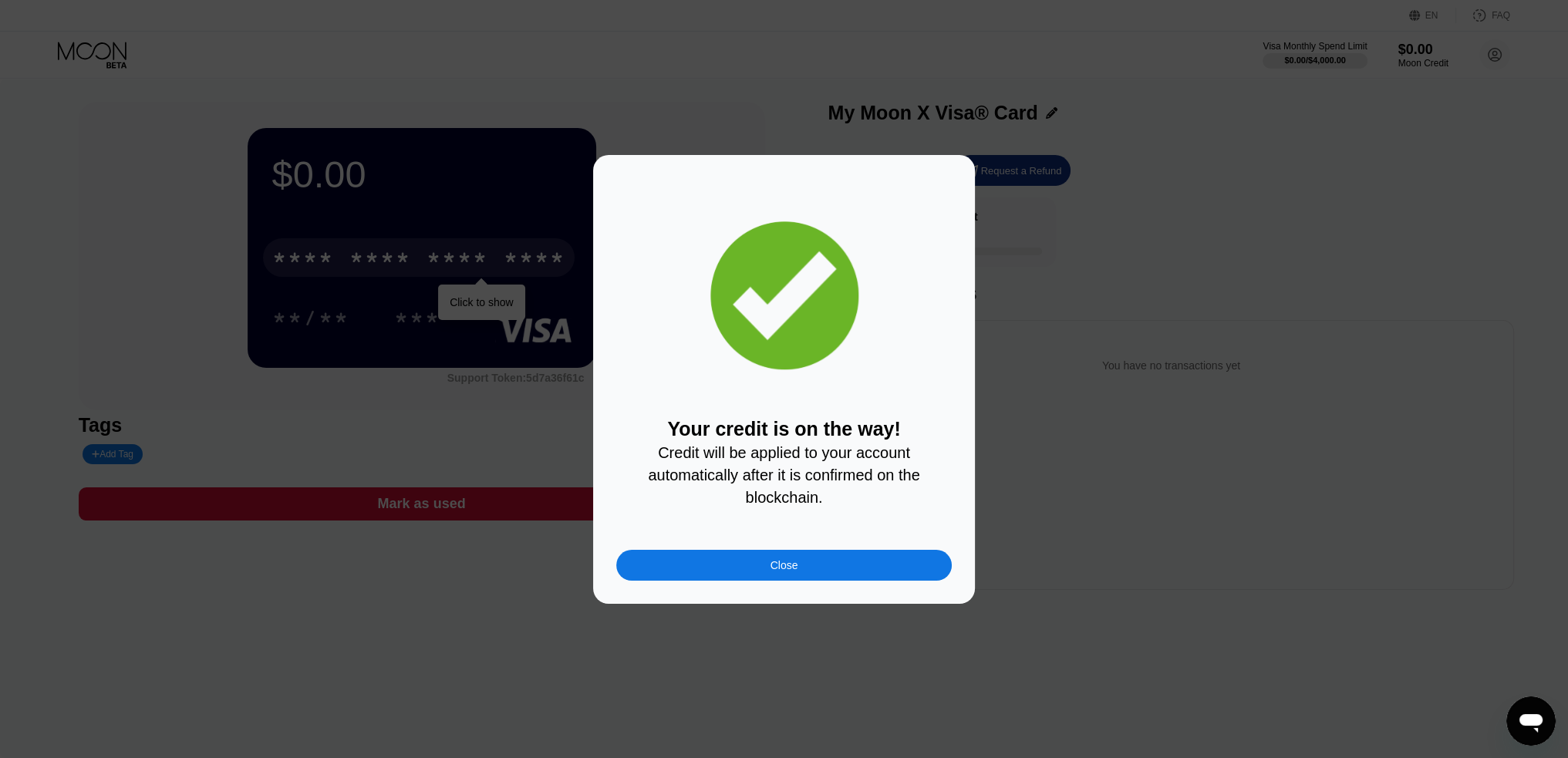
click at [771, 572] on div "Close" at bounding box center [784, 565] width 28 height 13
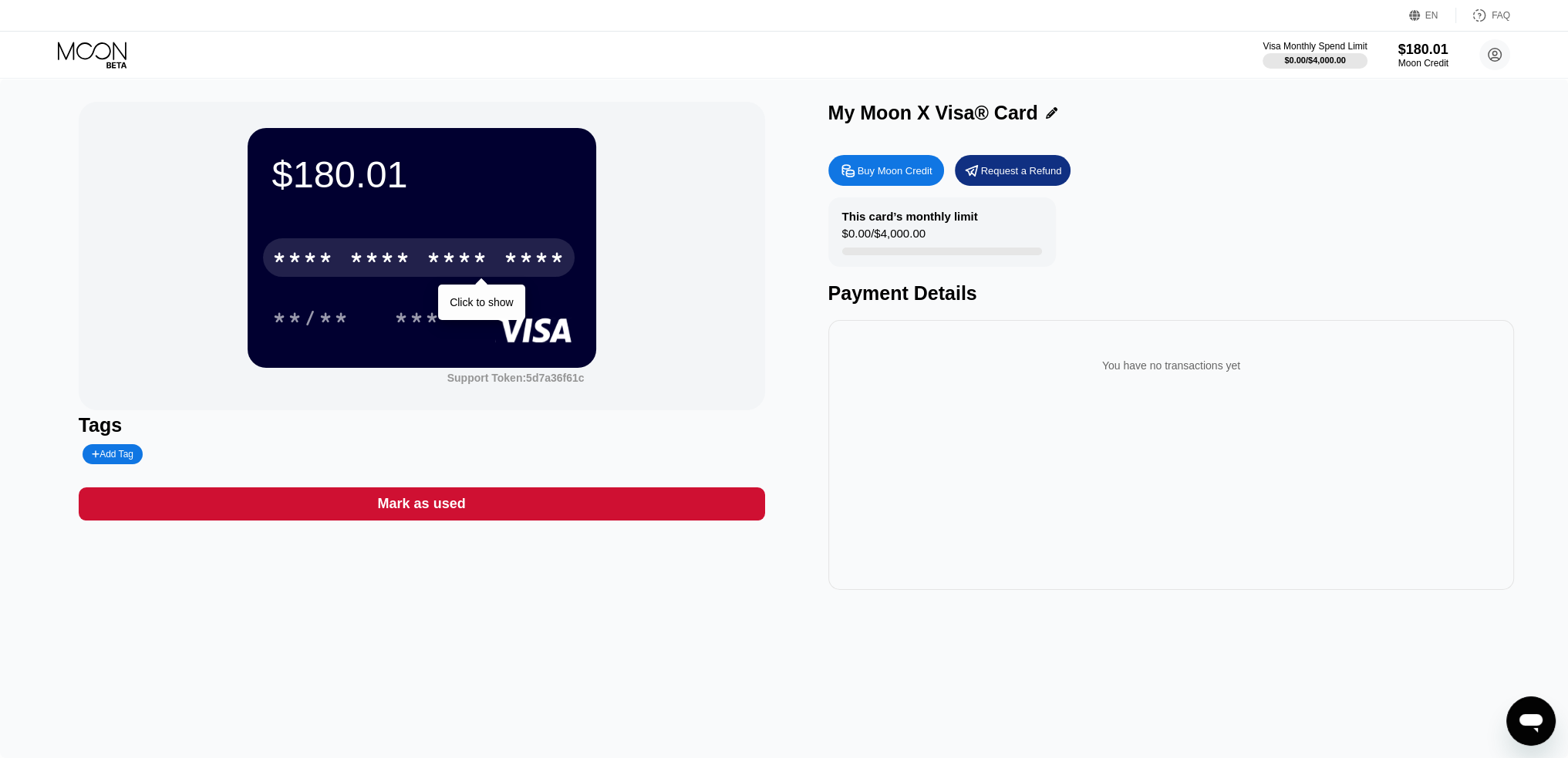
click at [536, 259] on div "****" at bounding box center [534, 260] width 62 height 25
click at [428, 262] on div "* * * *" at bounding box center [457, 260] width 62 height 25
click at [470, 277] on div "[CREDIT_CARD_NUMBER]" at bounding box center [418, 258] width 311 height 38
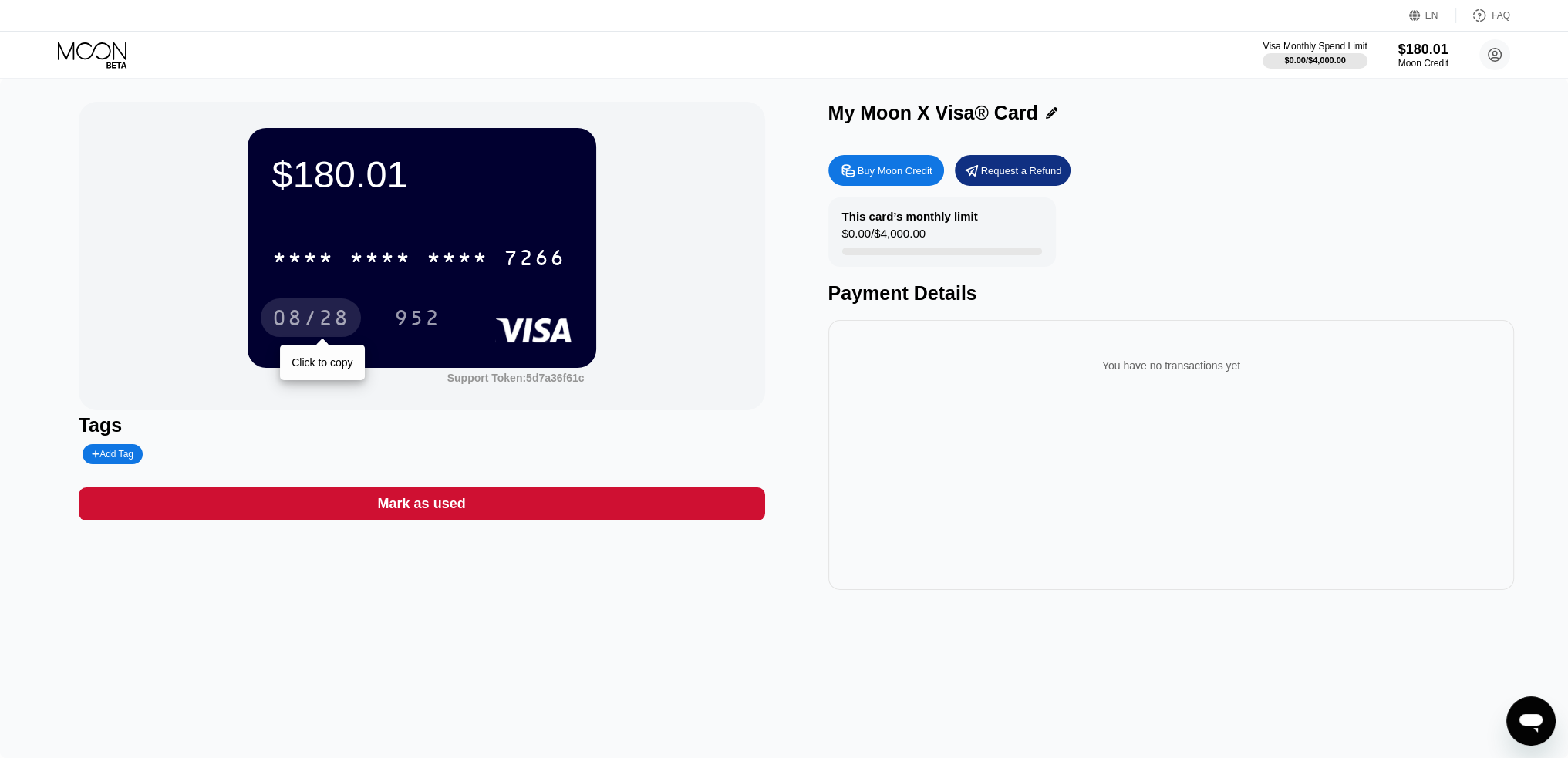
click at [316, 319] on div "08/28" at bounding box center [310, 321] width 77 height 25
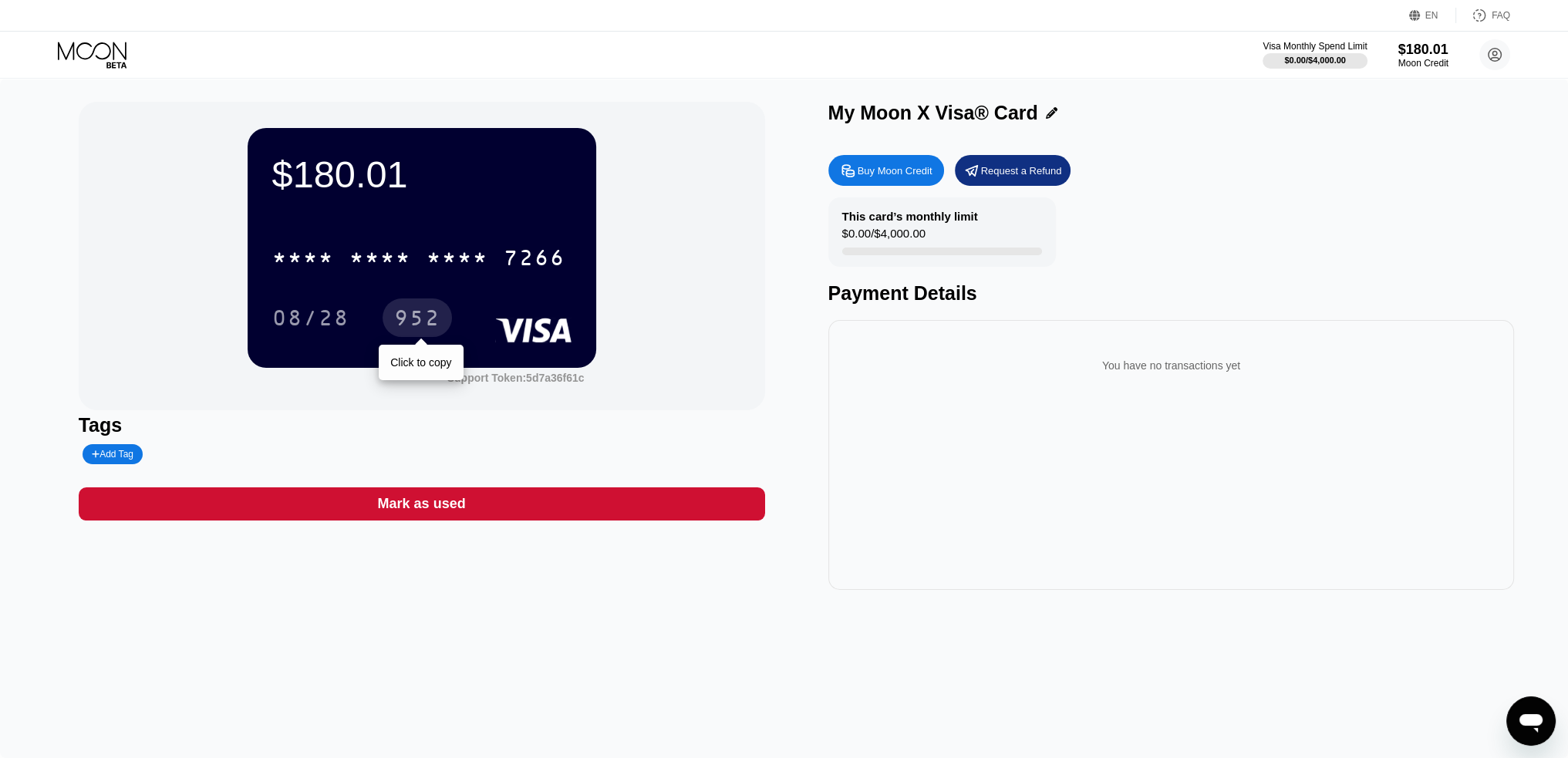
click at [416, 327] on div "952" at bounding box center [416, 321] width 46 height 25
click at [1486, 52] on circle at bounding box center [1494, 54] width 31 height 31
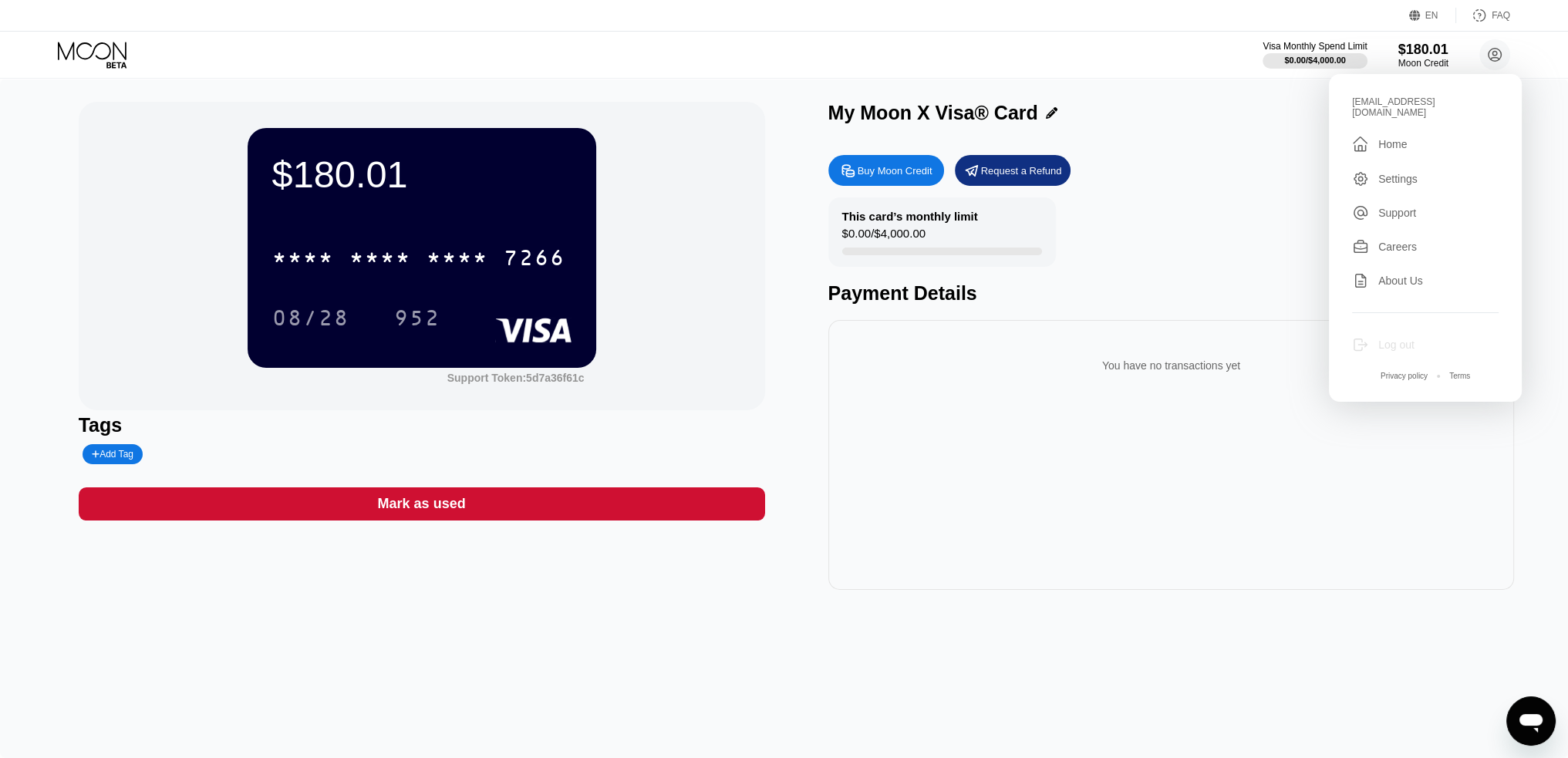
click at [1372, 339] on div "Log out" at bounding box center [1425, 345] width 147 height 17
